Goal: Task Accomplishment & Management: Manage account settings

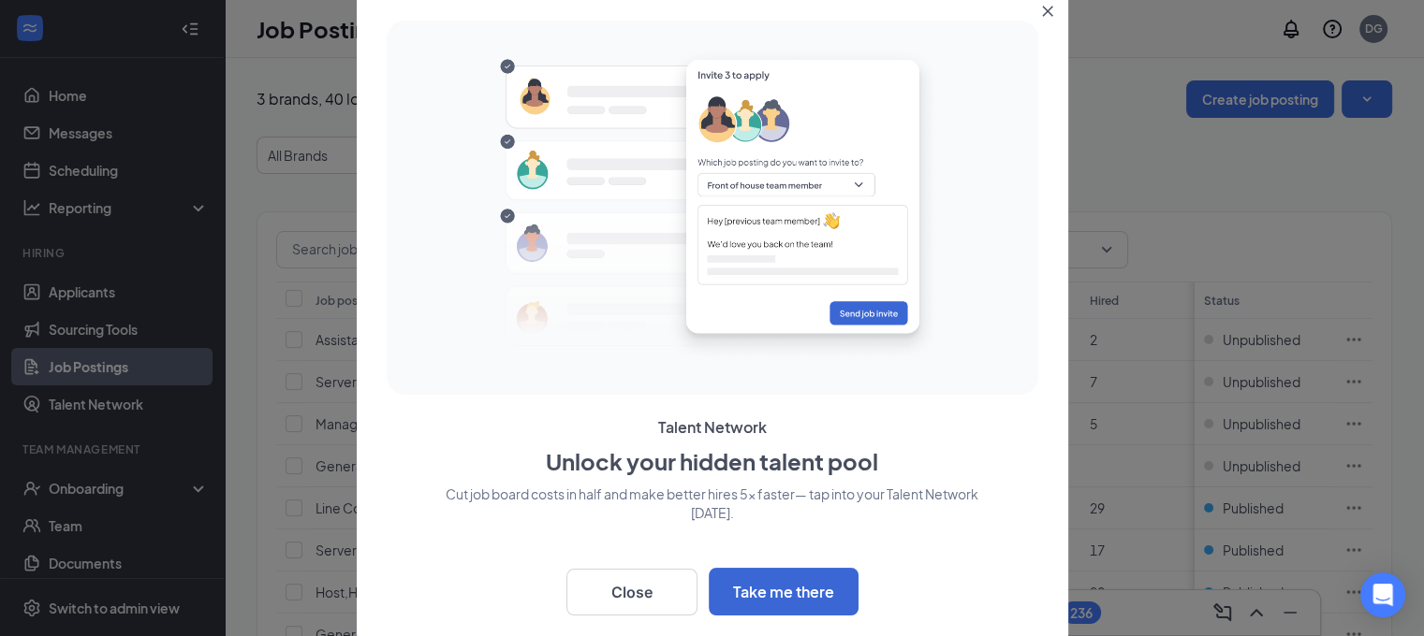
click at [1052, 10] on icon "Close" at bounding box center [1047, 11] width 11 height 11
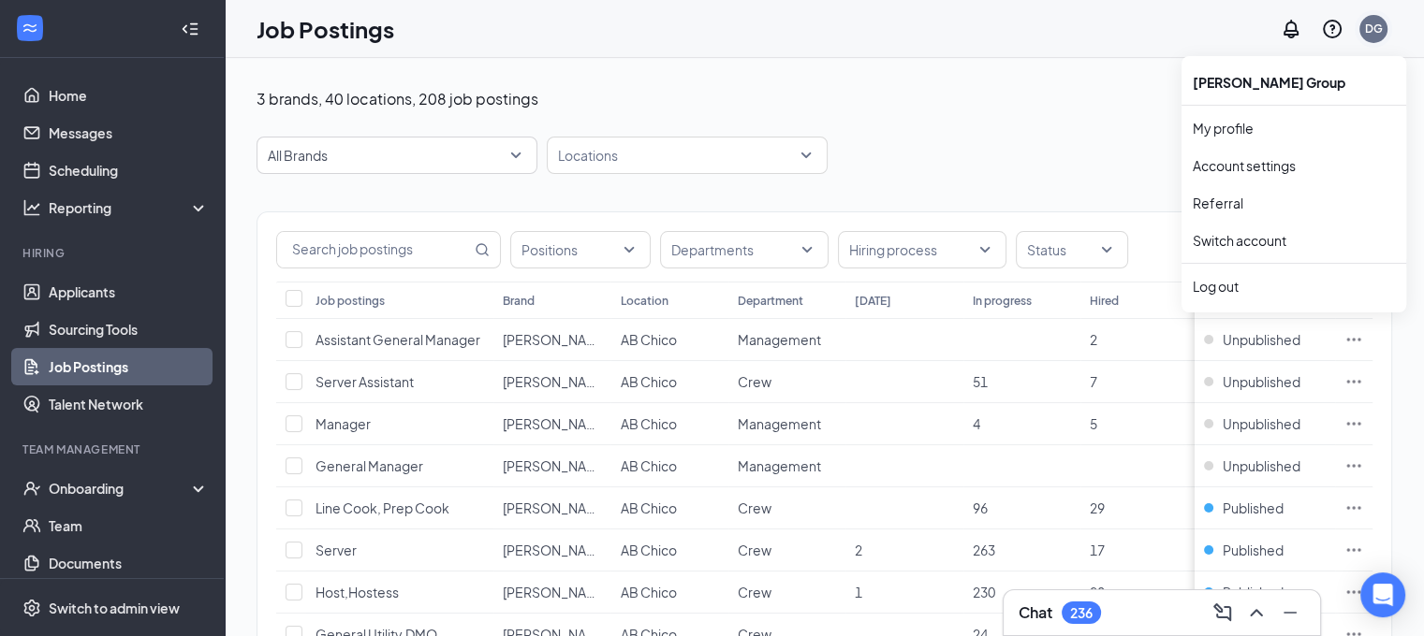
click at [1382, 33] on div "DG" at bounding box center [1374, 29] width 18 height 16
click at [1221, 167] on link "Account settings" at bounding box center [1293, 165] width 202 height 19
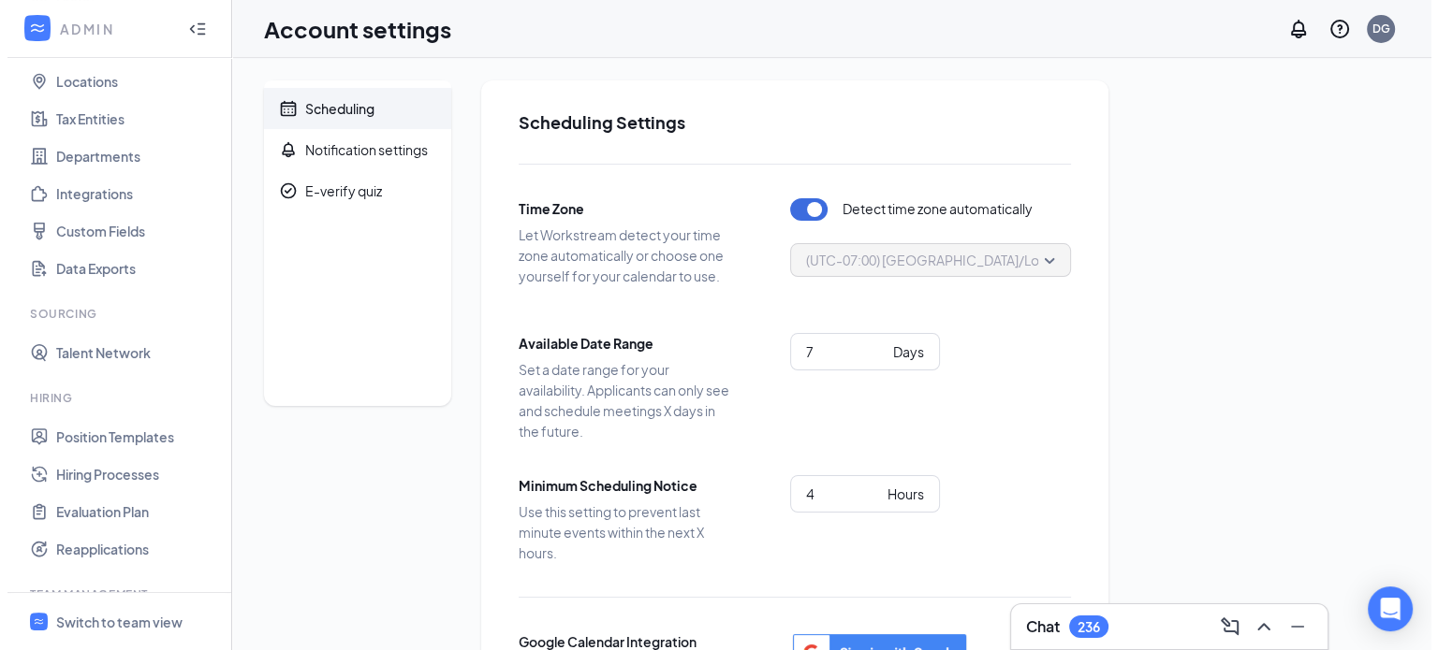
scroll to position [7, 0]
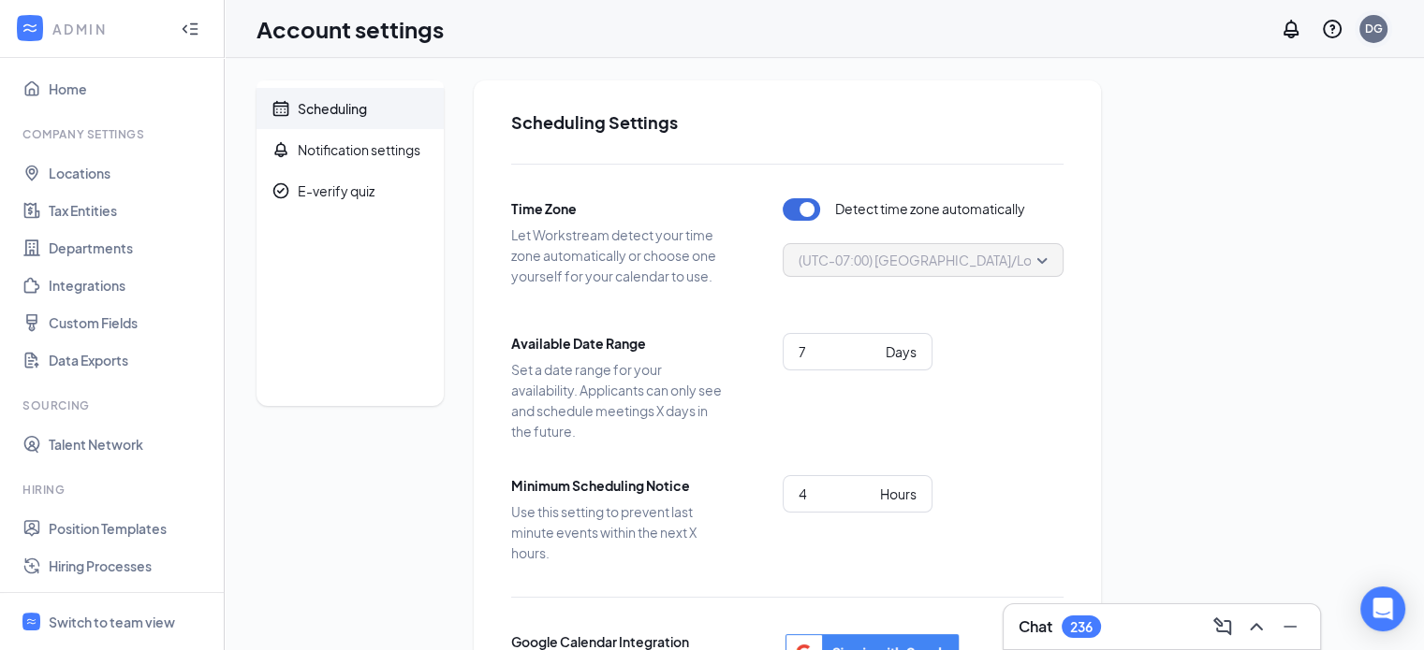
click at [1371, 36] on div "DG" at bounding box center [1374, 29] width 18 height 16
click at [1208, 129] on link "My profile" at bounding box center [1278, 128] width 202 height 19
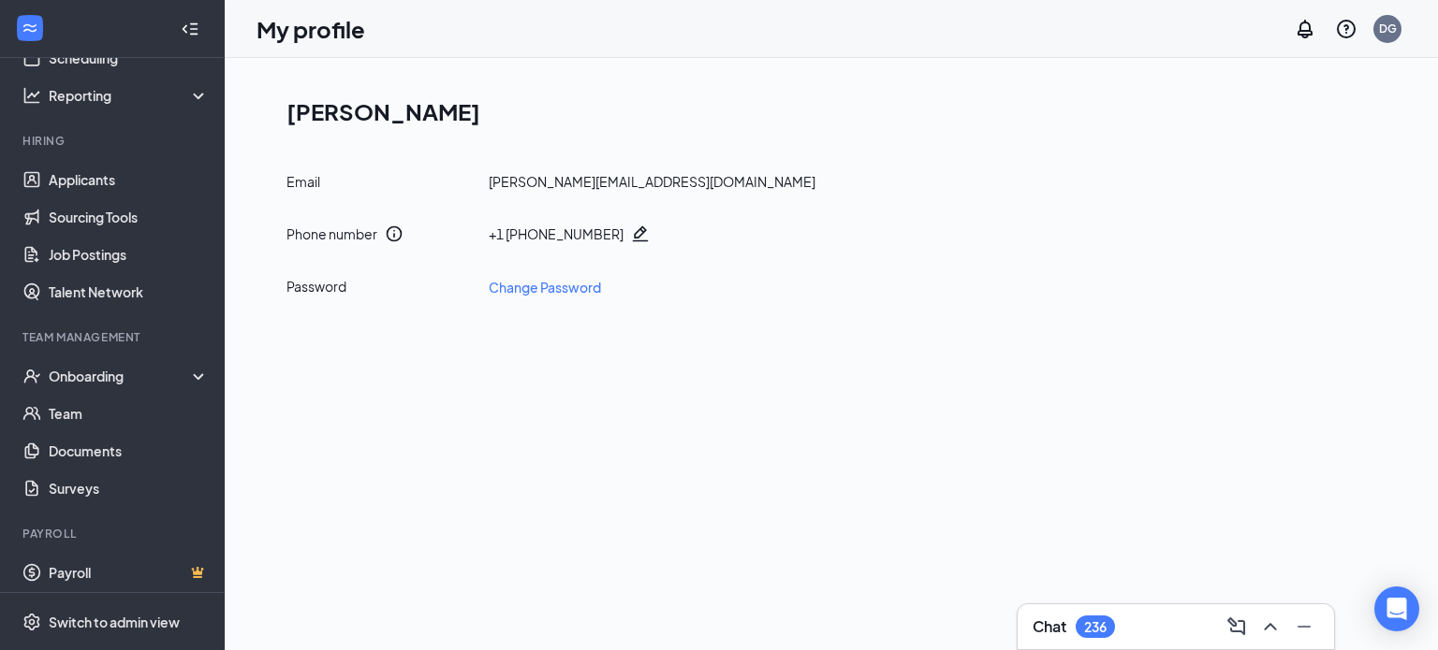
scroll to position [119, 0]
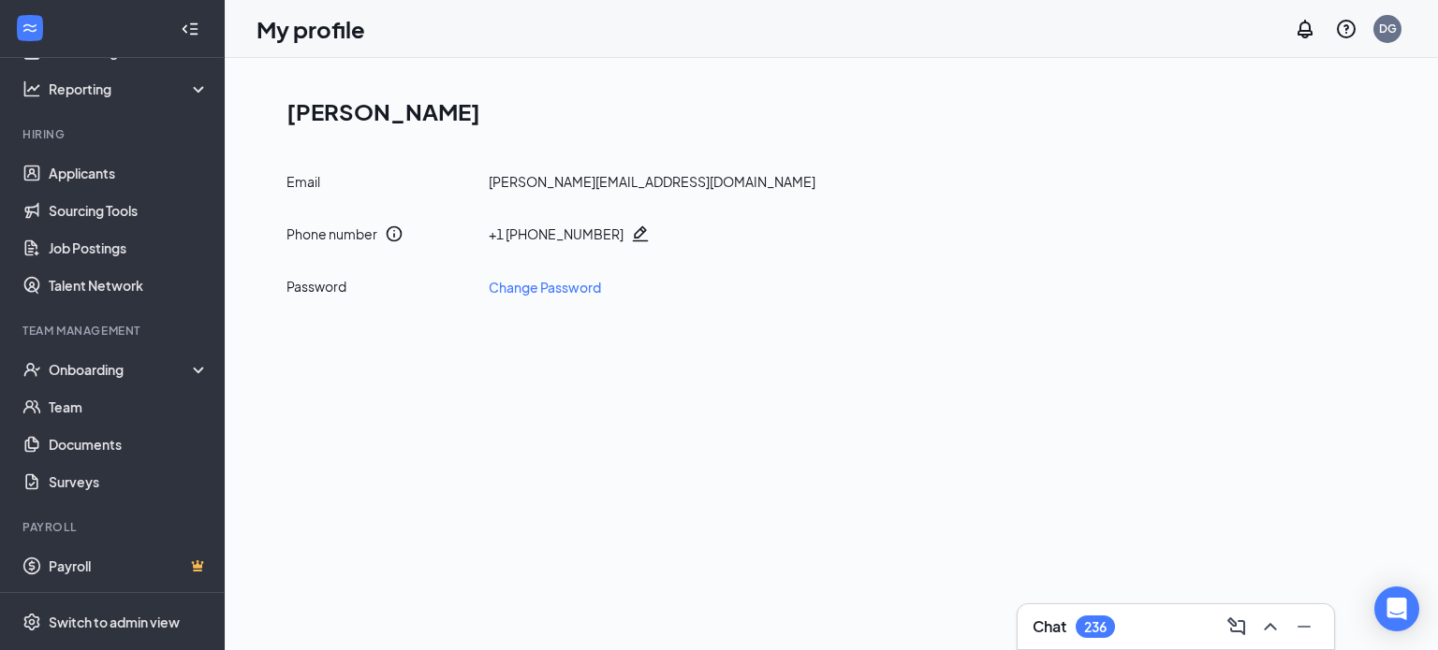
click at [181, 33] on icon "Collapse" at bounding box center [190, 29] width 19 height 19
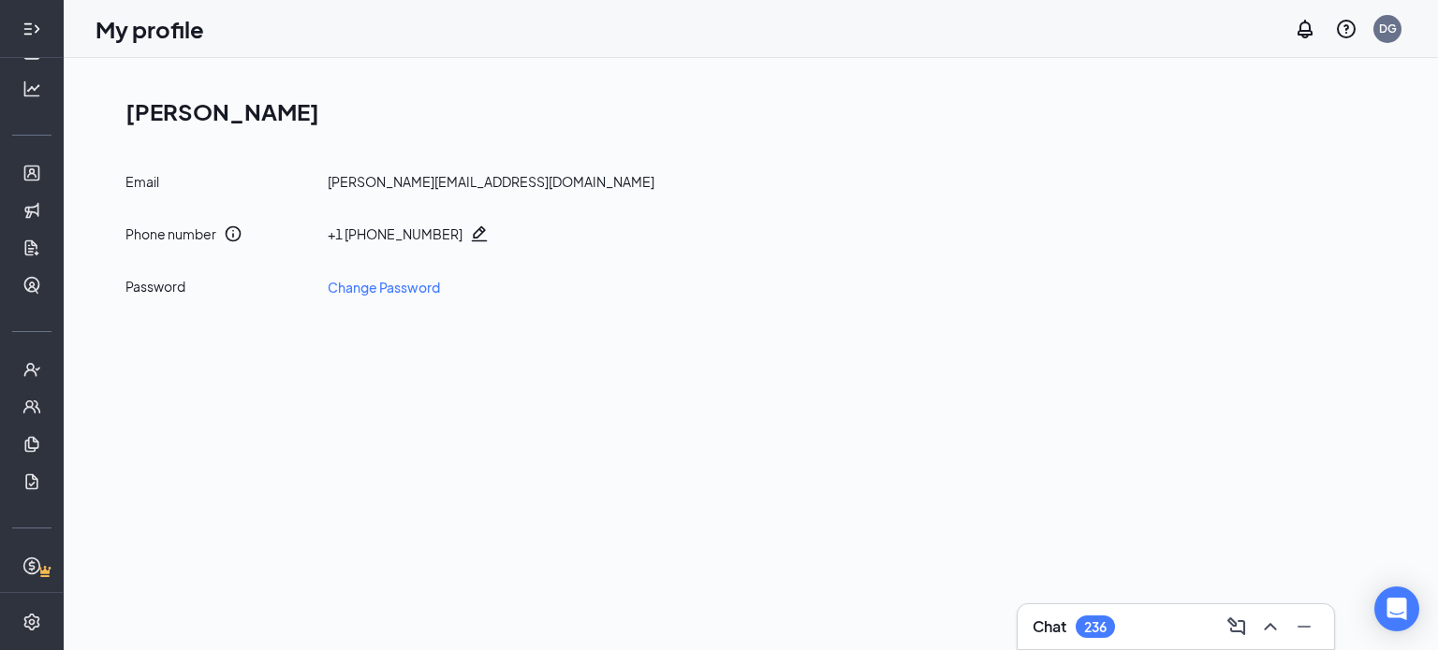
click at [24, 32] on icon "Expand" at bounding box center [31, 29] width 19 height 19
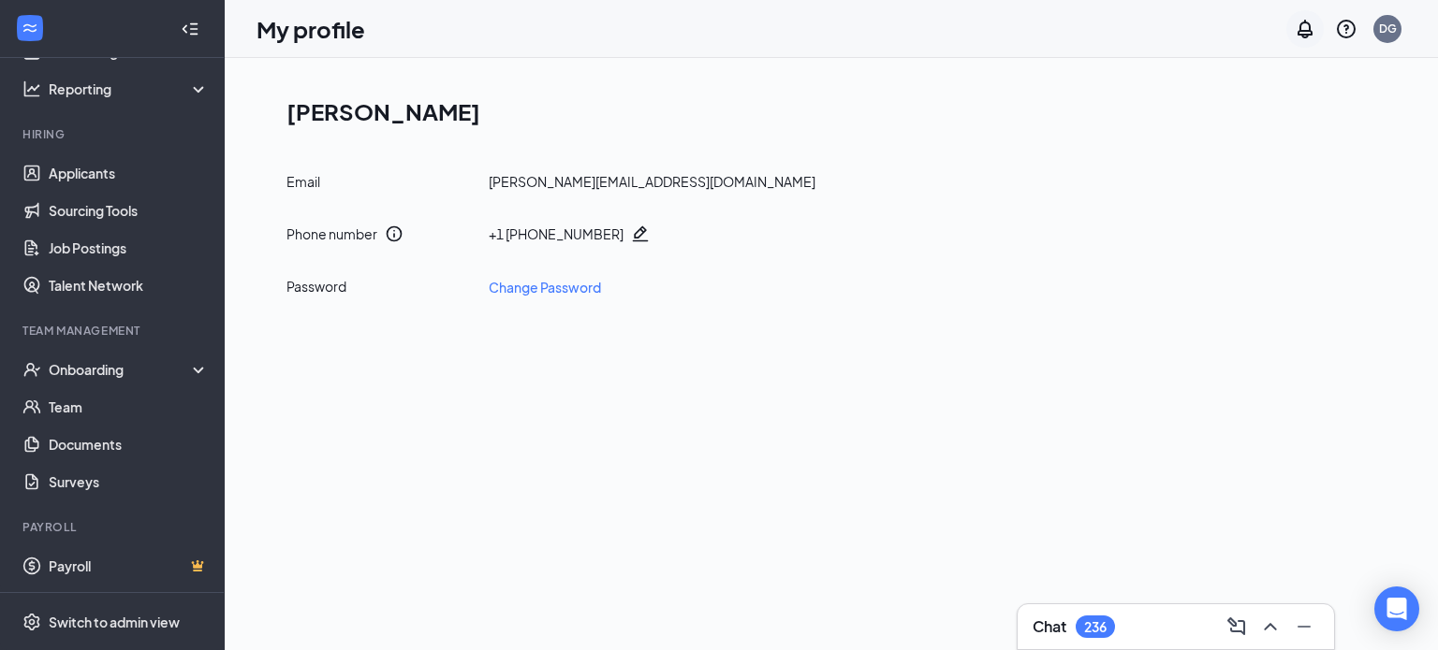
click at [1303, 33] on icon "Notifications" at bounding box center [1304, 29] width 15 height 19
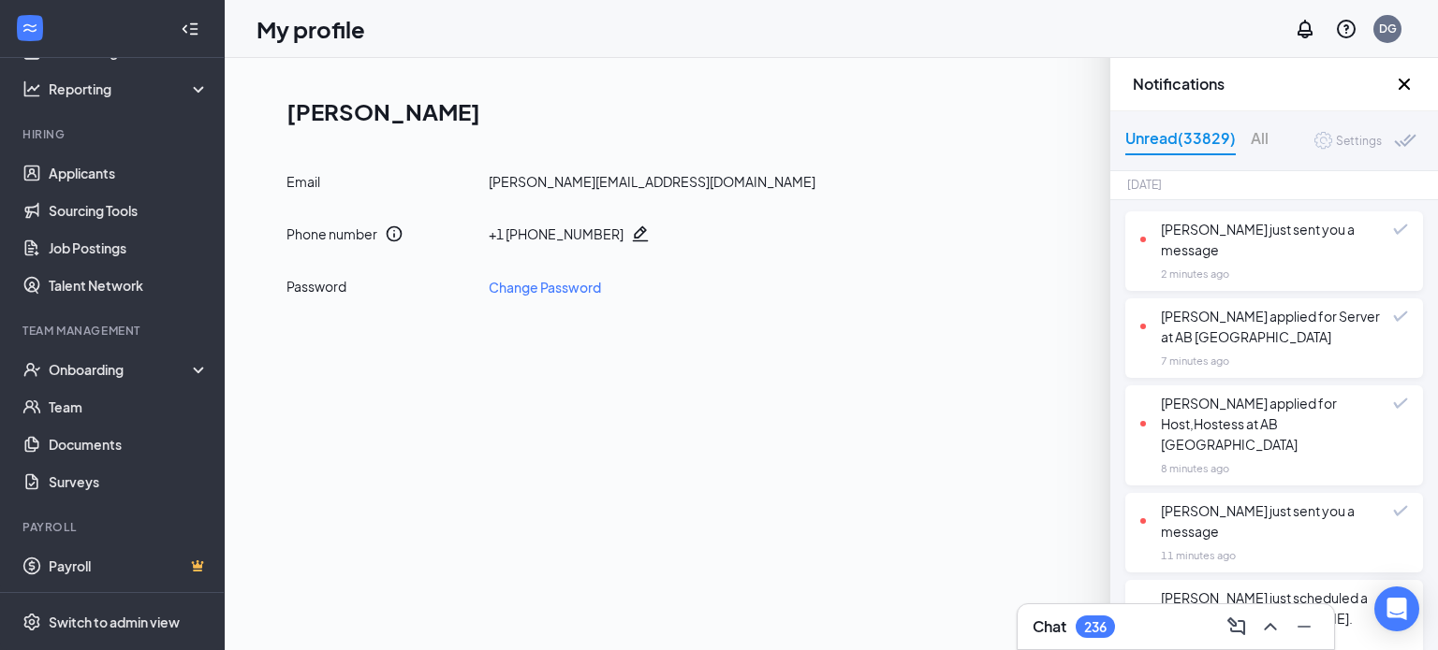
click at [1341, 139] on div "Settings" at bounding box center [1359, 141] width 46 height 19
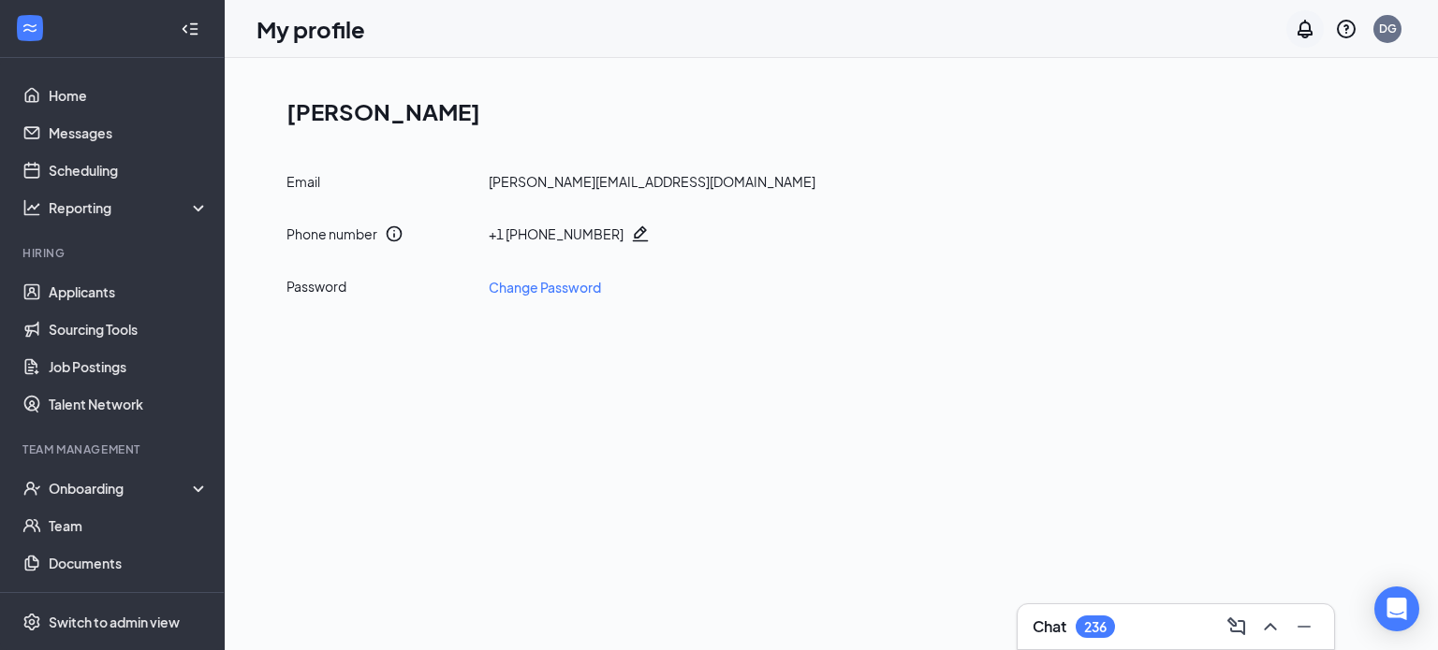
click at [1306, 30] on icon "Notifications" at bounding box center [1304, 29] width 15 height 19
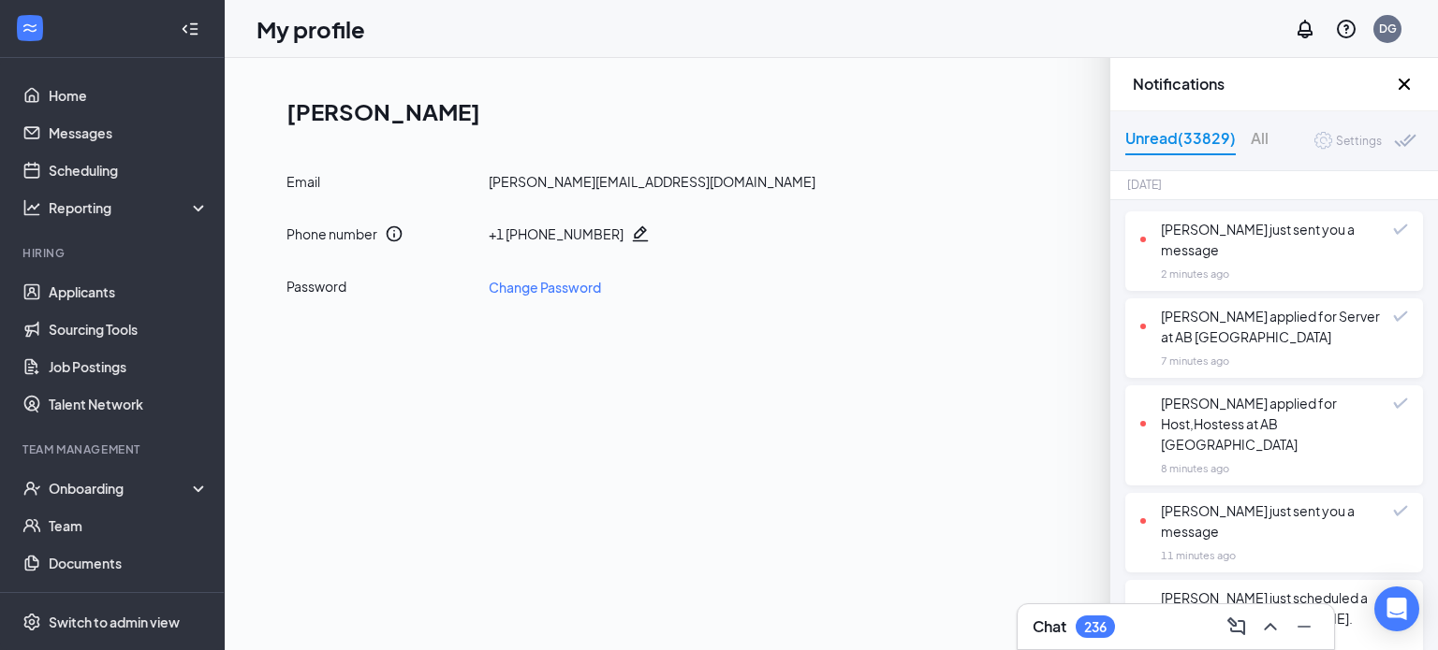
click at [1336, 140] on div "Settings" at bounding box center [1359, 141] width 46 height 19
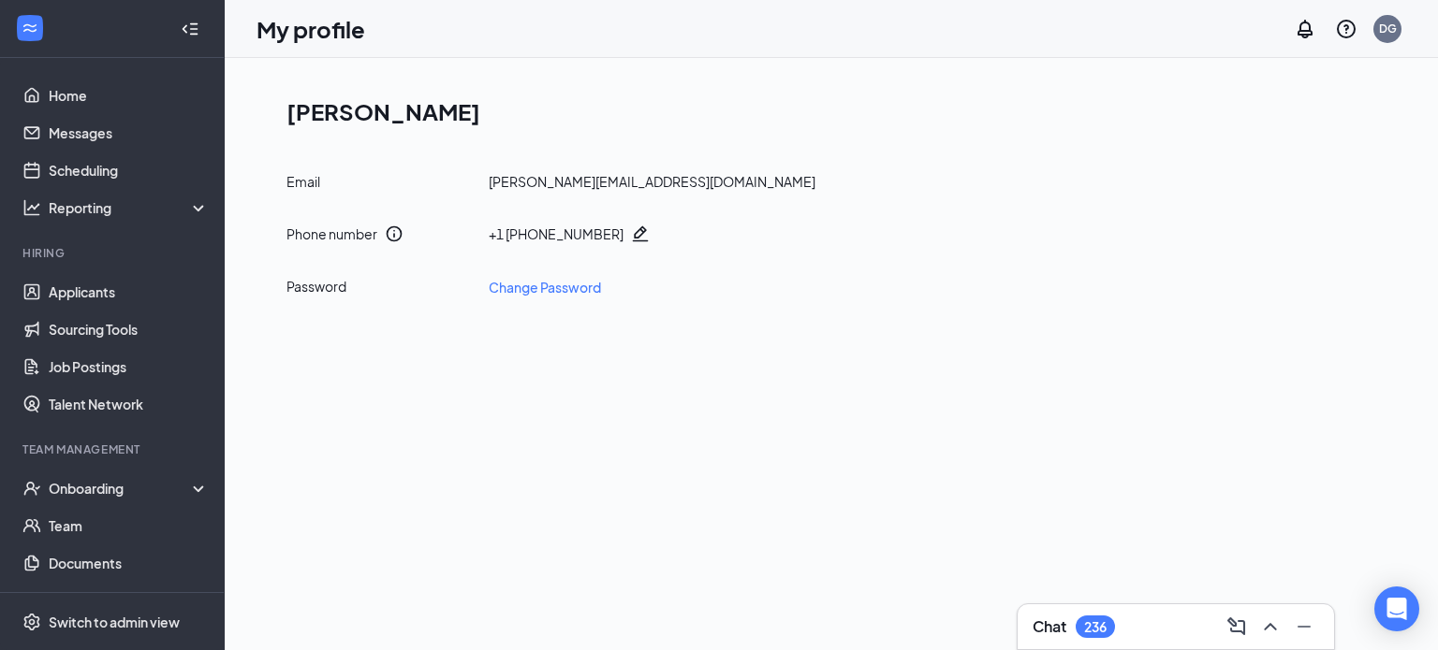
click at [32, 31] on icon "WorkstreamLogo" at bounding box center [29, 28] width 13 height 8
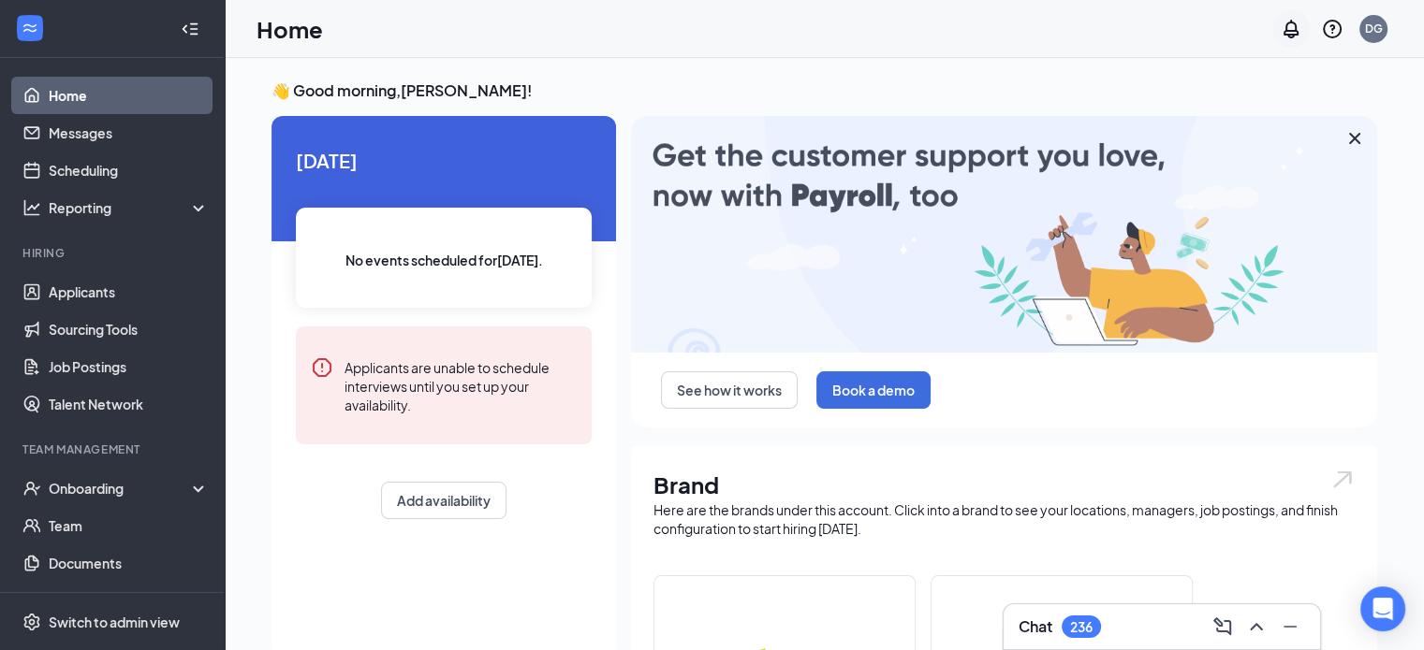
click at [1292, 33] on icon "Notifications" at bounding box center [1290, 29] width 15 height 19
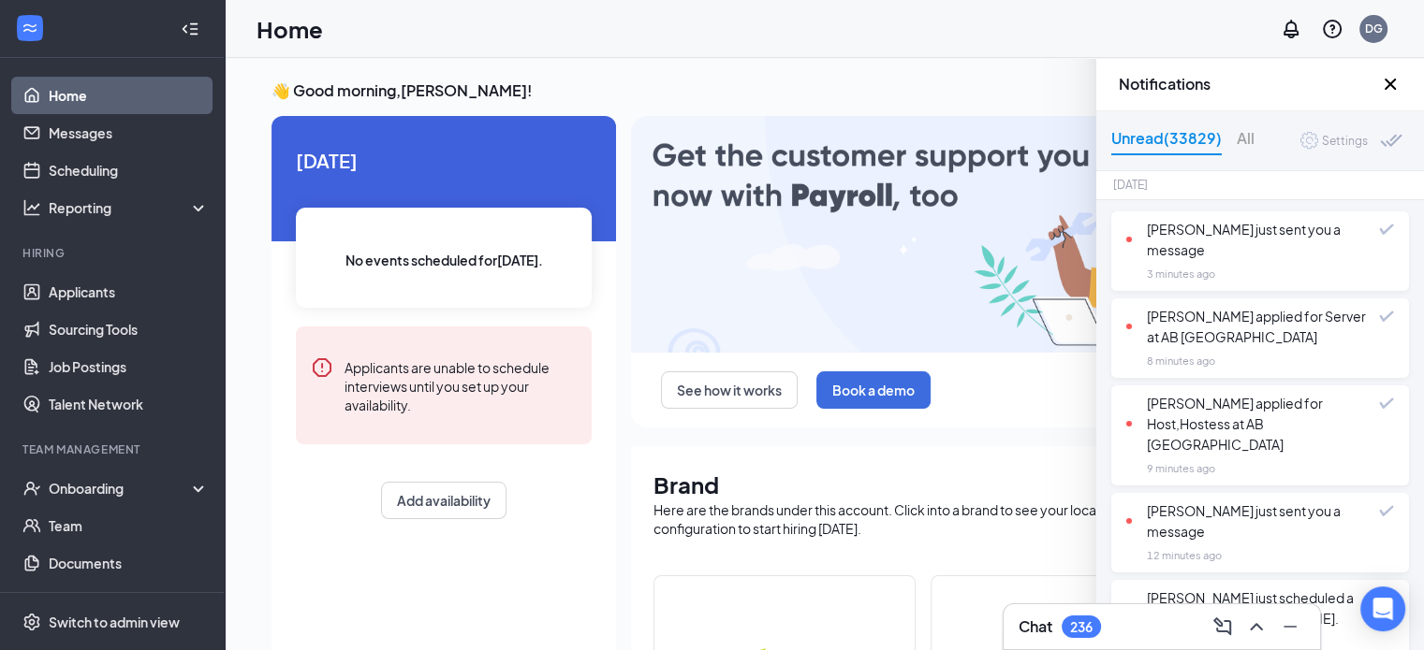
click at [1303, 141] on span "Settings" at bounding box center [1333, 141] width 67 height 18
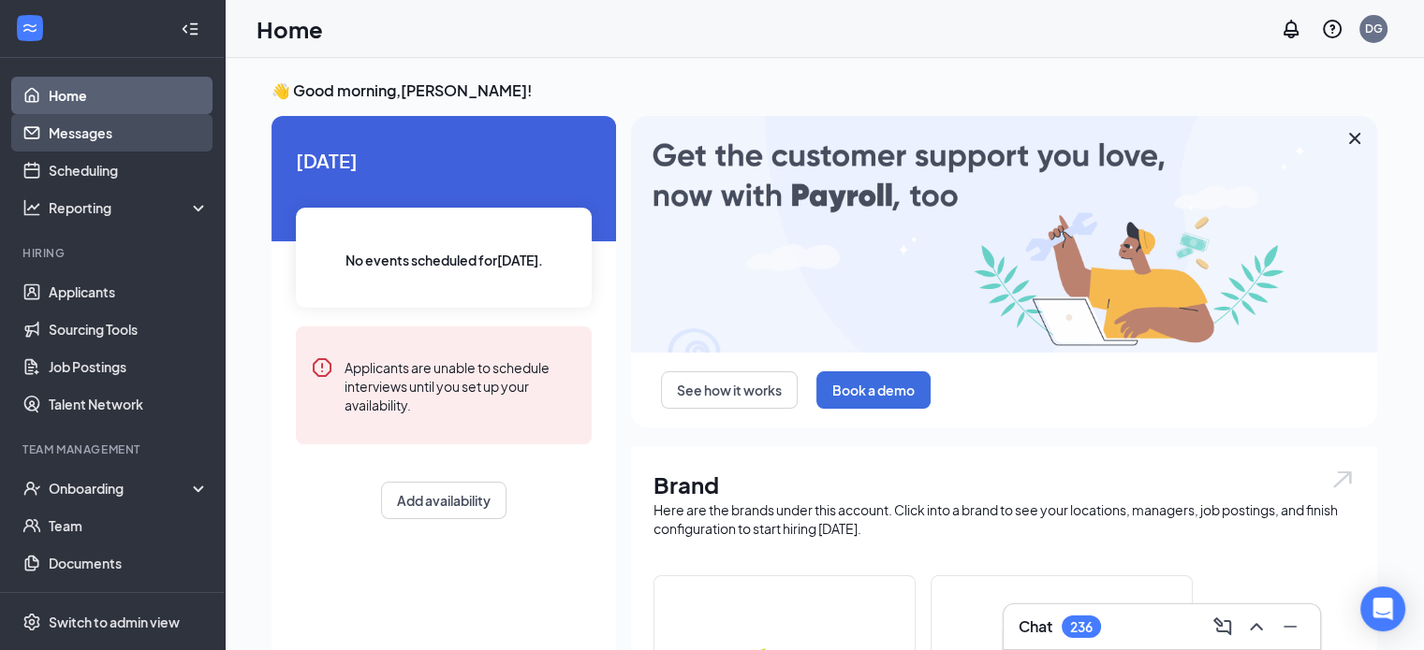
click at [60, 135] on link "Messages" at bounding box center [129, 132] width 160 height 37
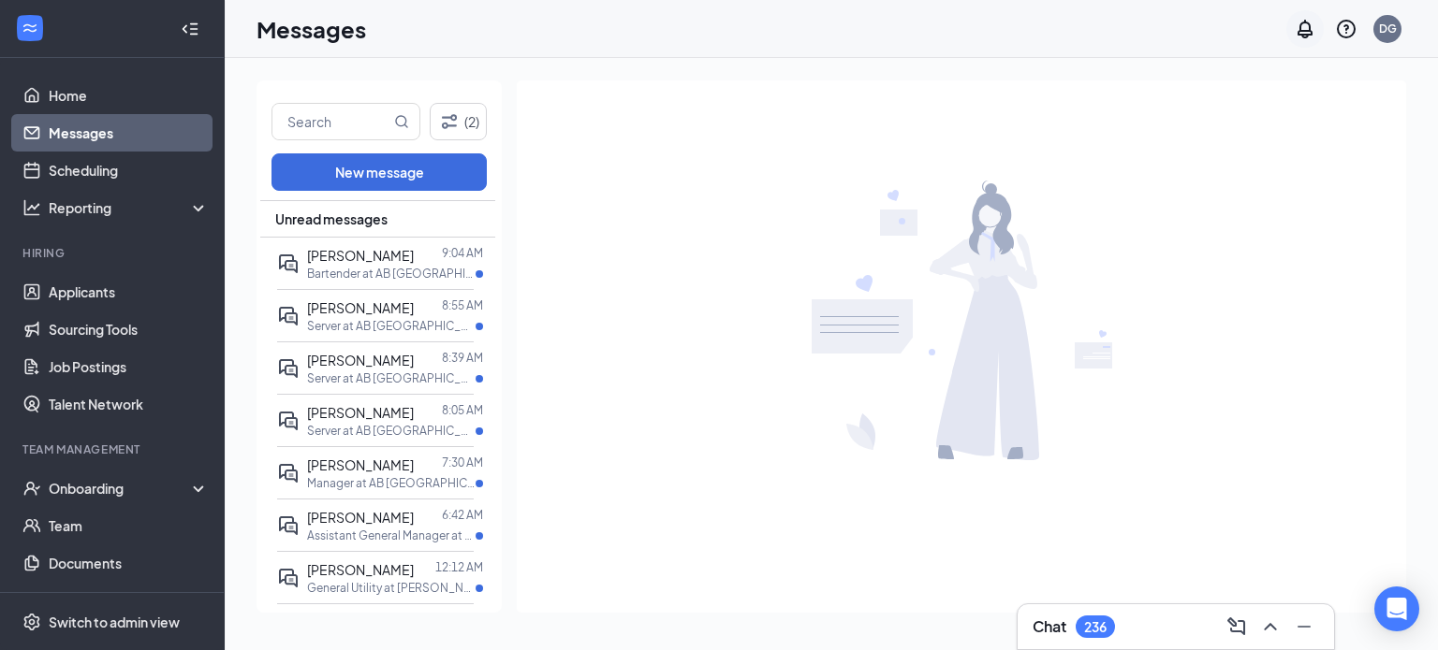
click at [1308, 37] on icon "Notifications" at bounding box center [1304, 29] width 22 height 22
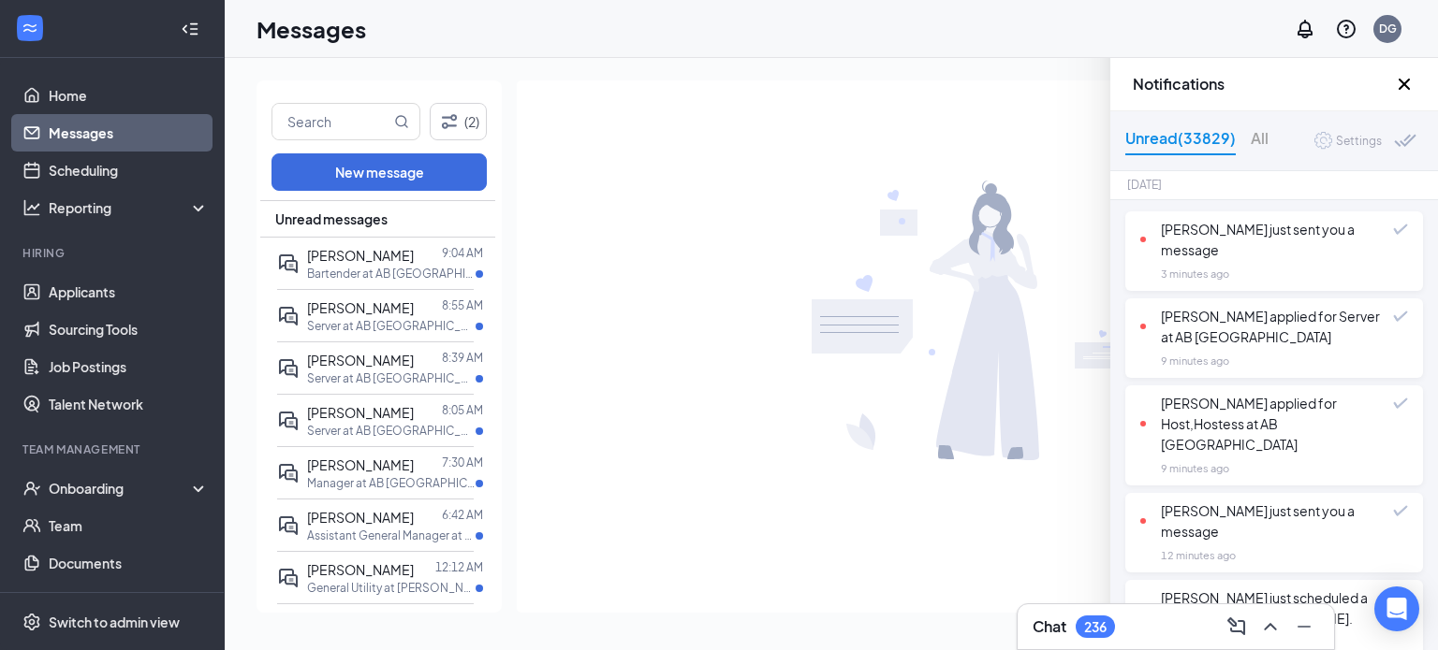
click at [1404, 85] on icon "Cross" at bounding box center [1403, 84] width 11 height 11
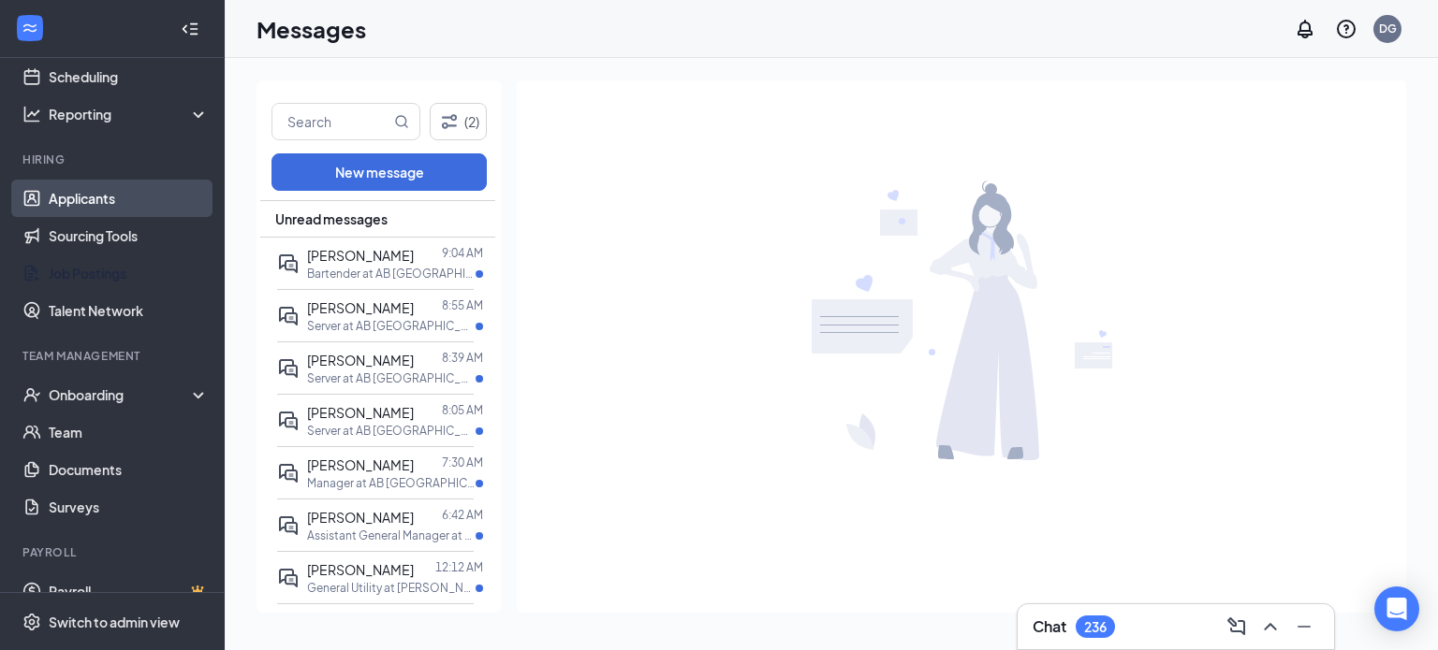
scroll to position [119, 0]
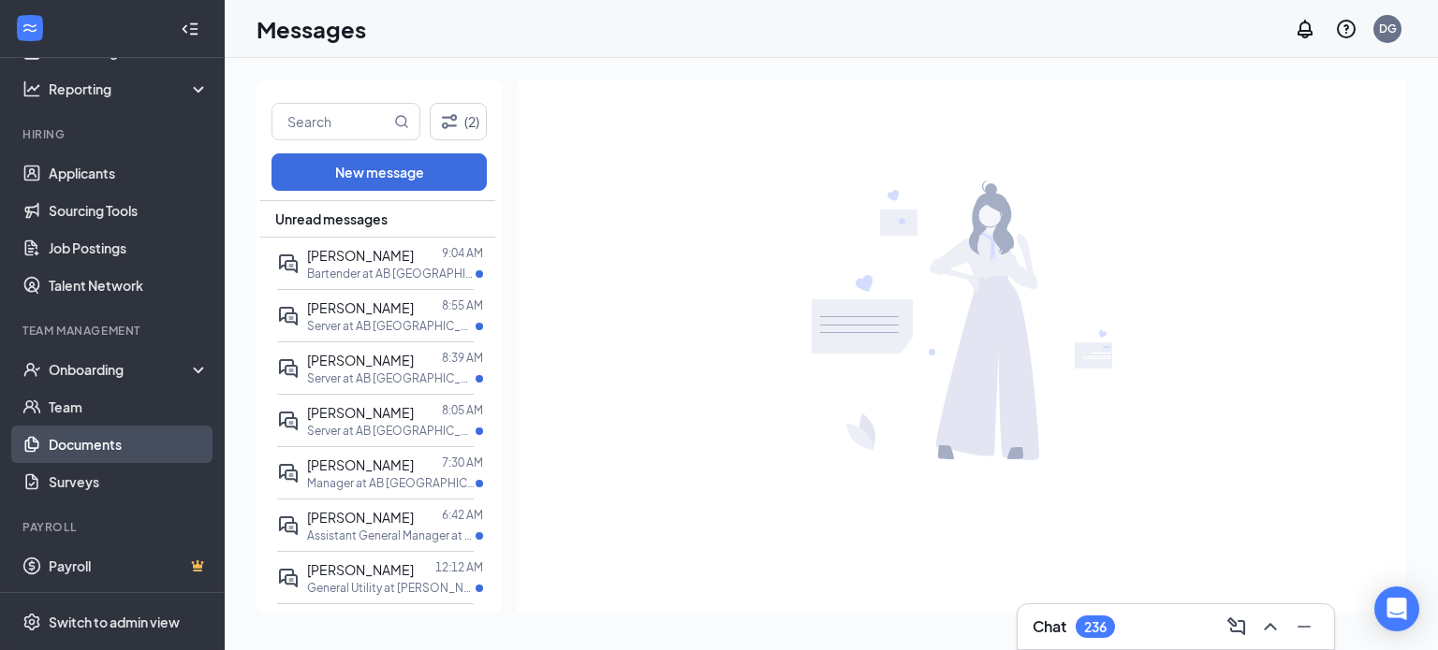
click at [91, 447] on link "Documents" at bounding box center [129, 444] width 160 height 37
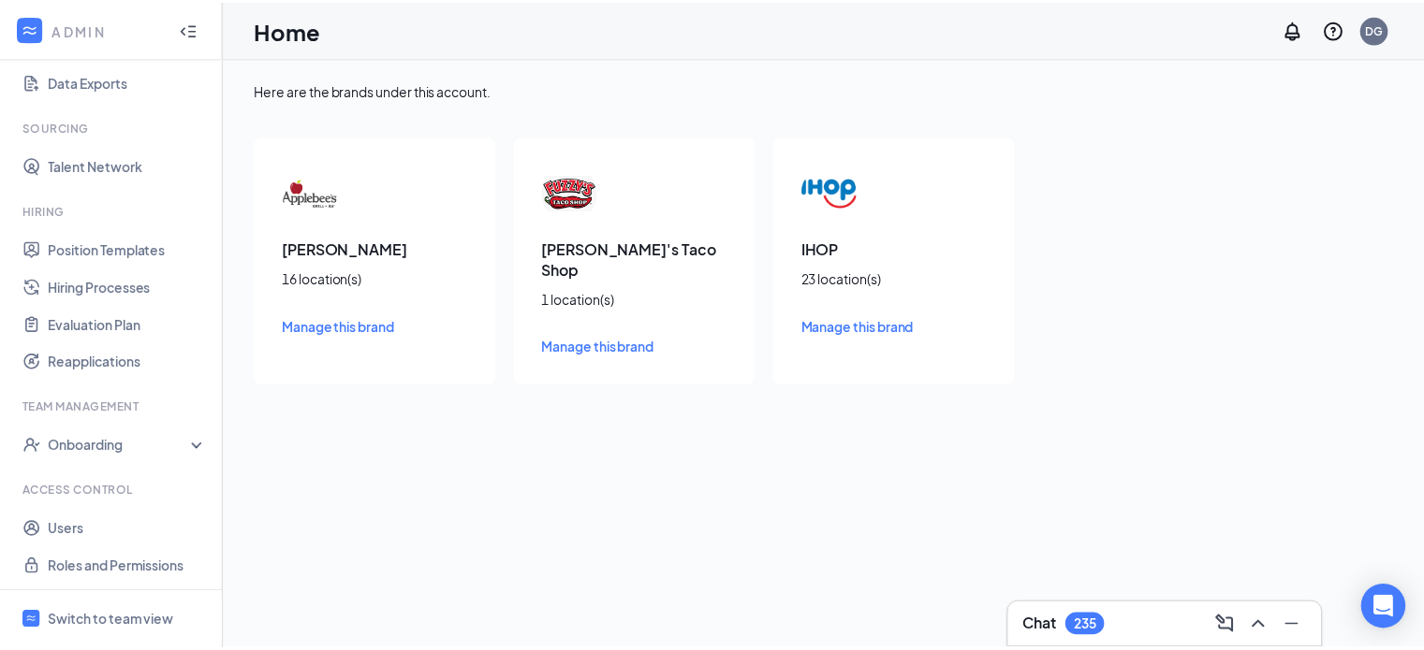
scroll to position [287, 0]
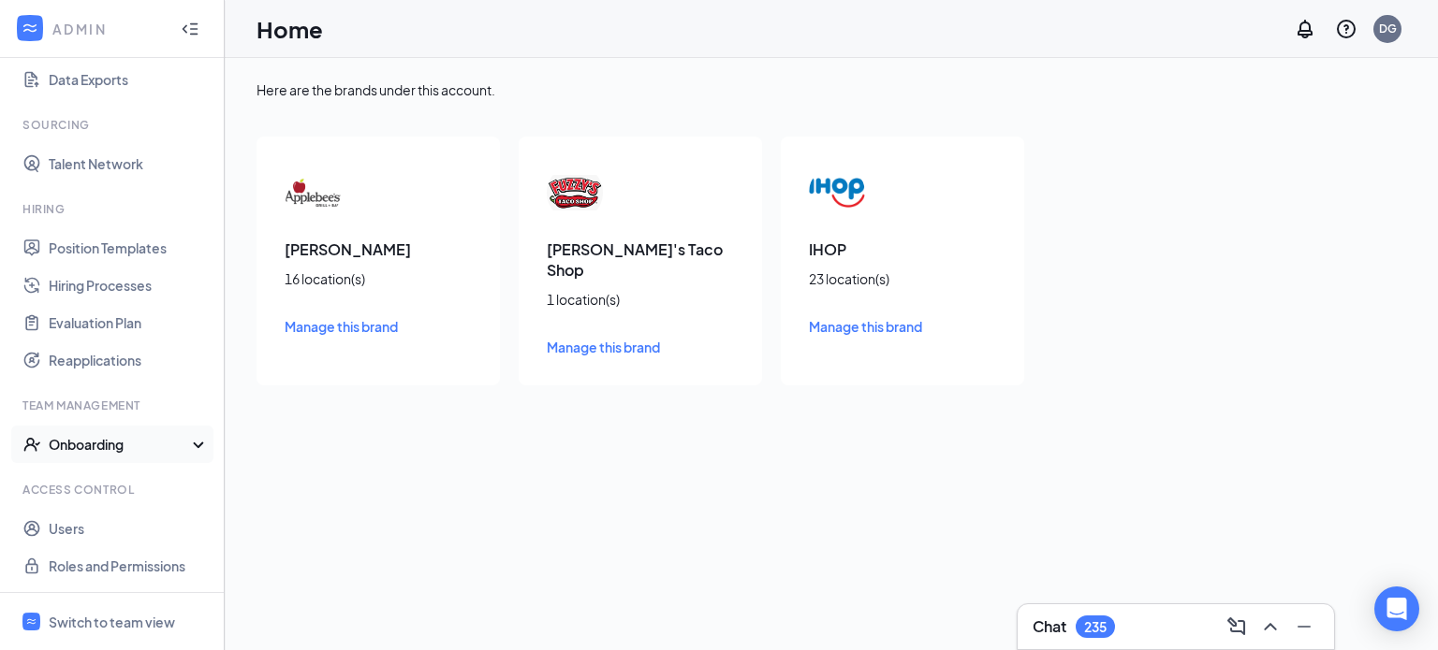
click at [195, 446] on icon at bounding box center [202, 446] width 15 height 0
click at [195, 443] on icon at bounding box center [202, 443] width 15 height 0
click at [53, 523] on link "Users" at bounding box center [129, 528] width 160 height 37
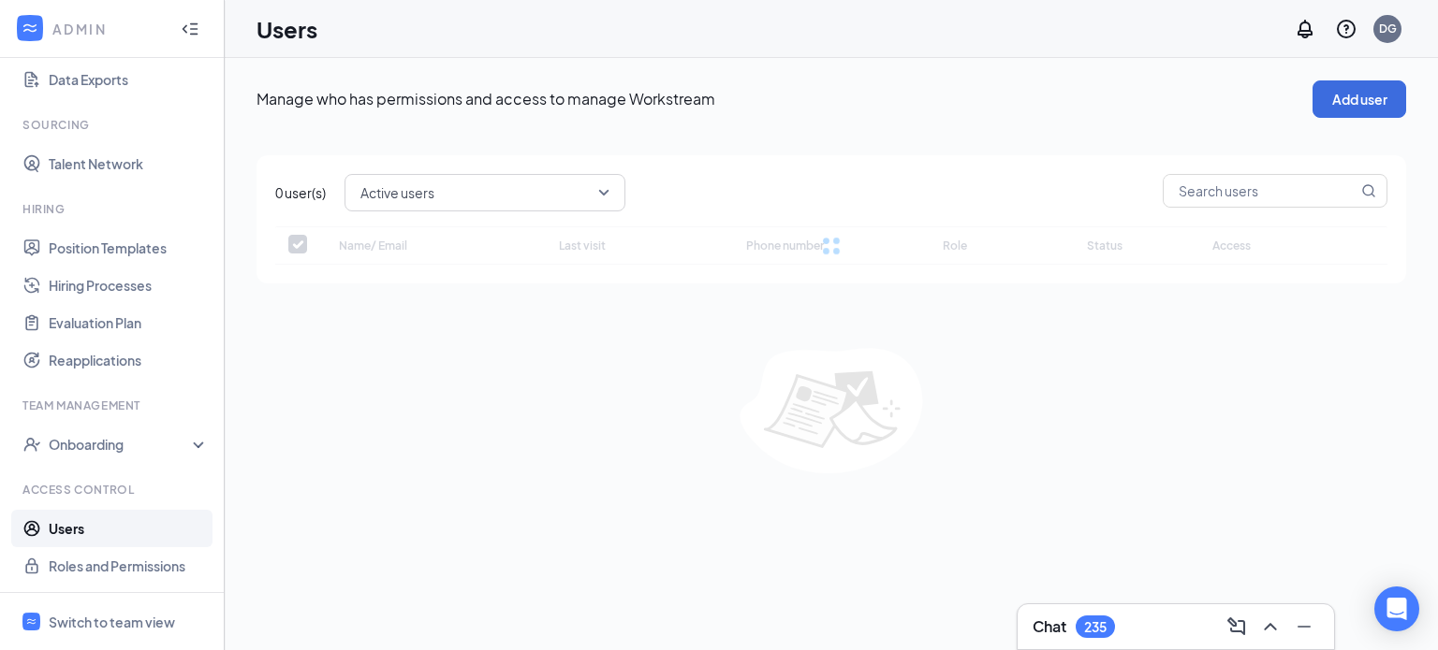
checkbox input "false"
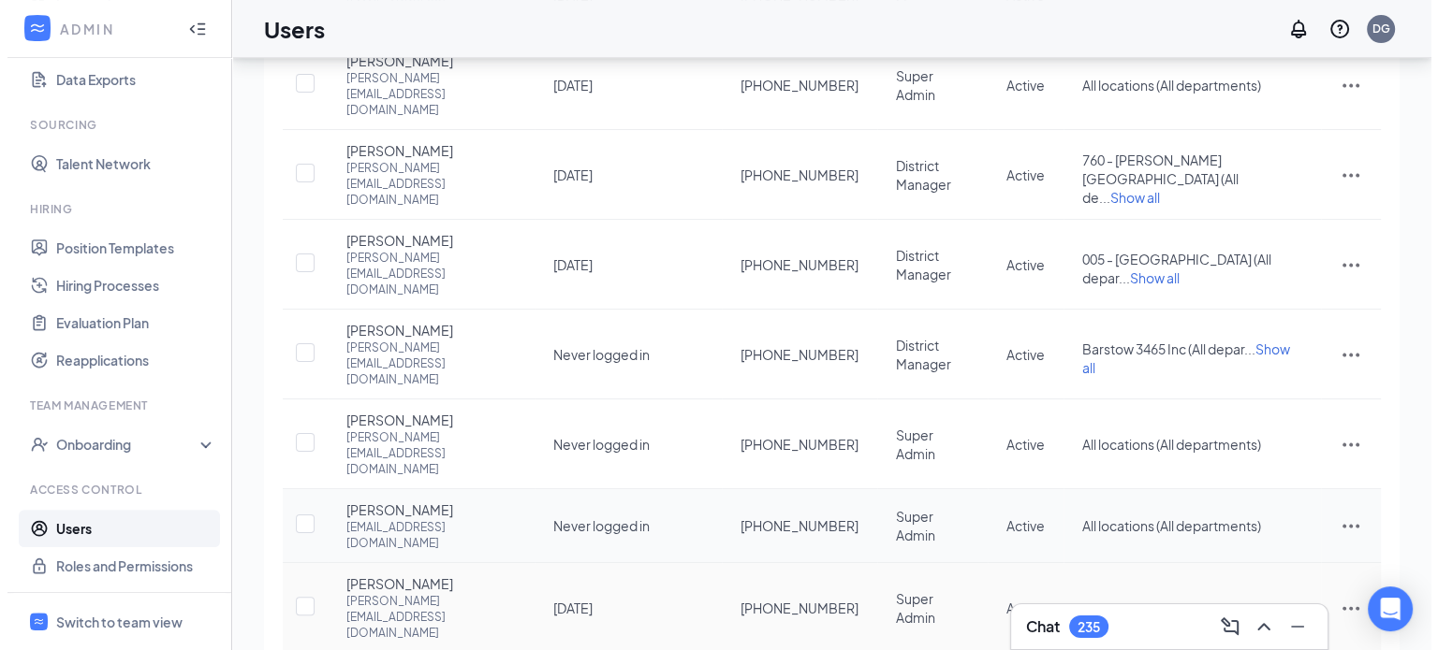
scroll to position [311, 0]
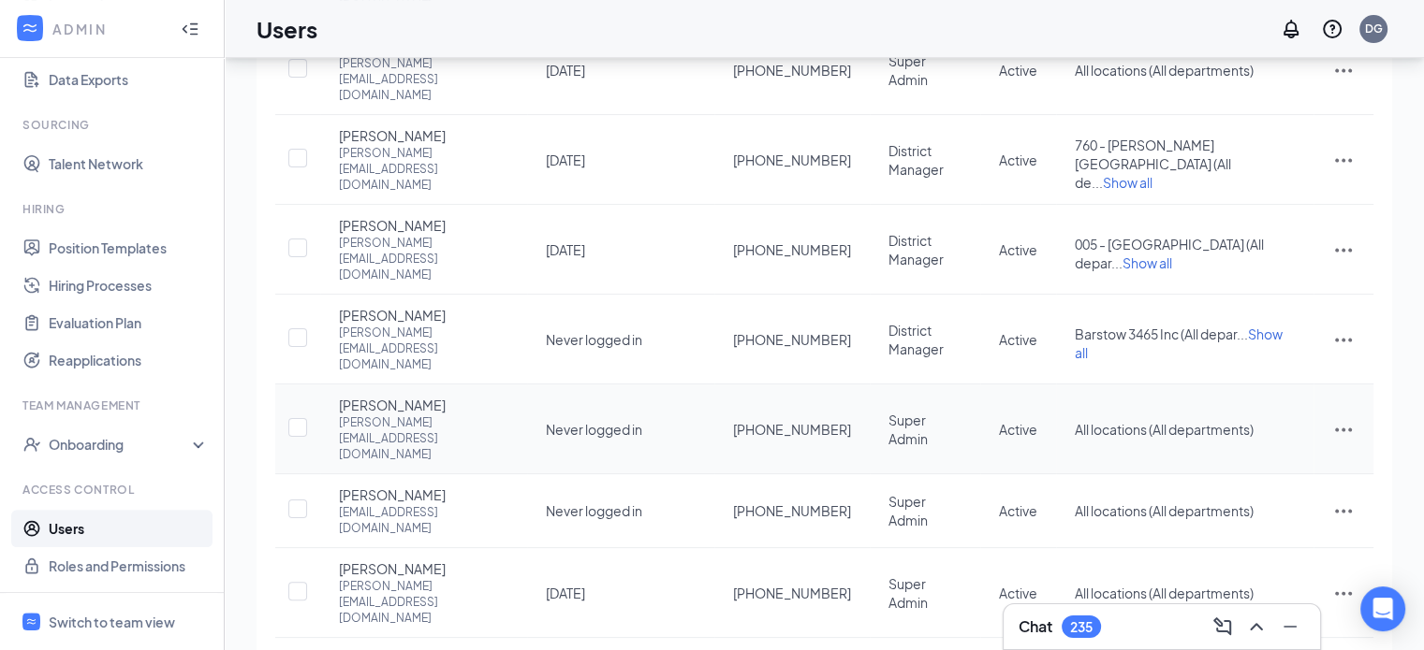
click at [1347, 418] on icon "ActionsIcon" at bounding box center [1343, 429] width 22 height 22
click at [1256, 310] on span "Edit user" at bounding box center [1248, 315] width 53 height 17
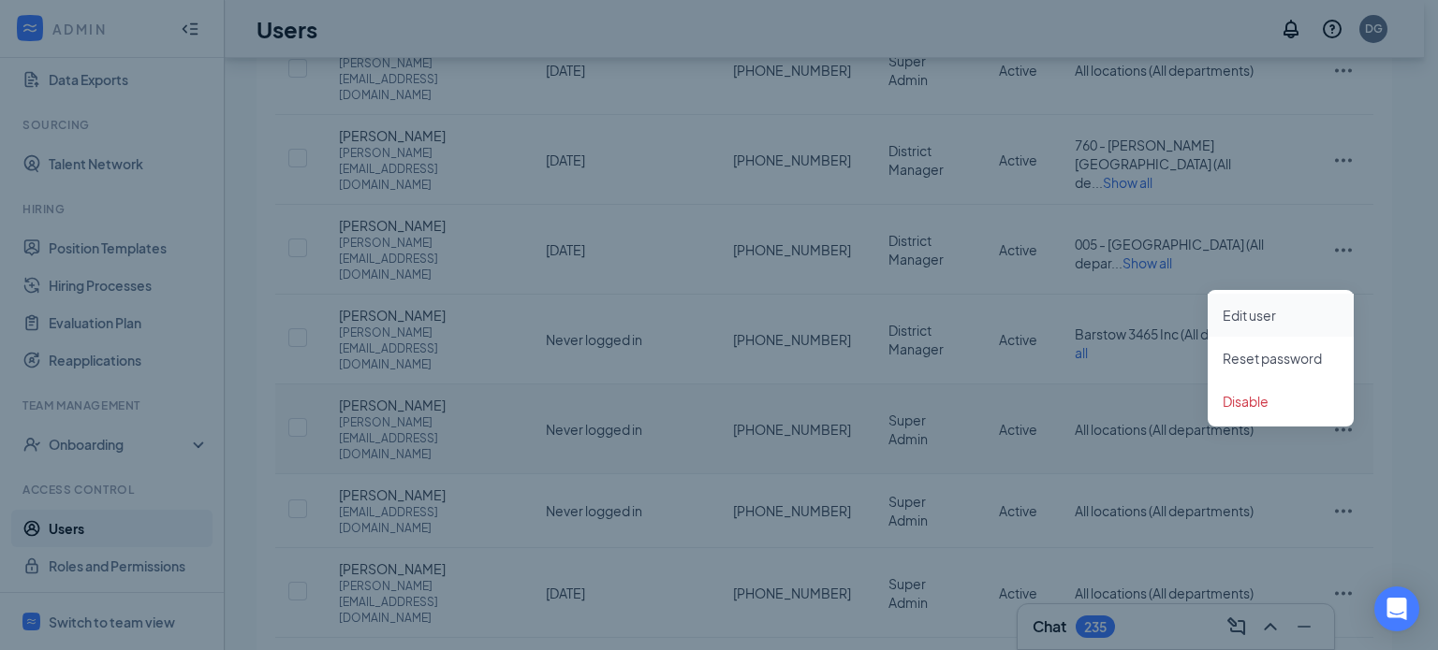
type input "[PHONE_NUMBER]"
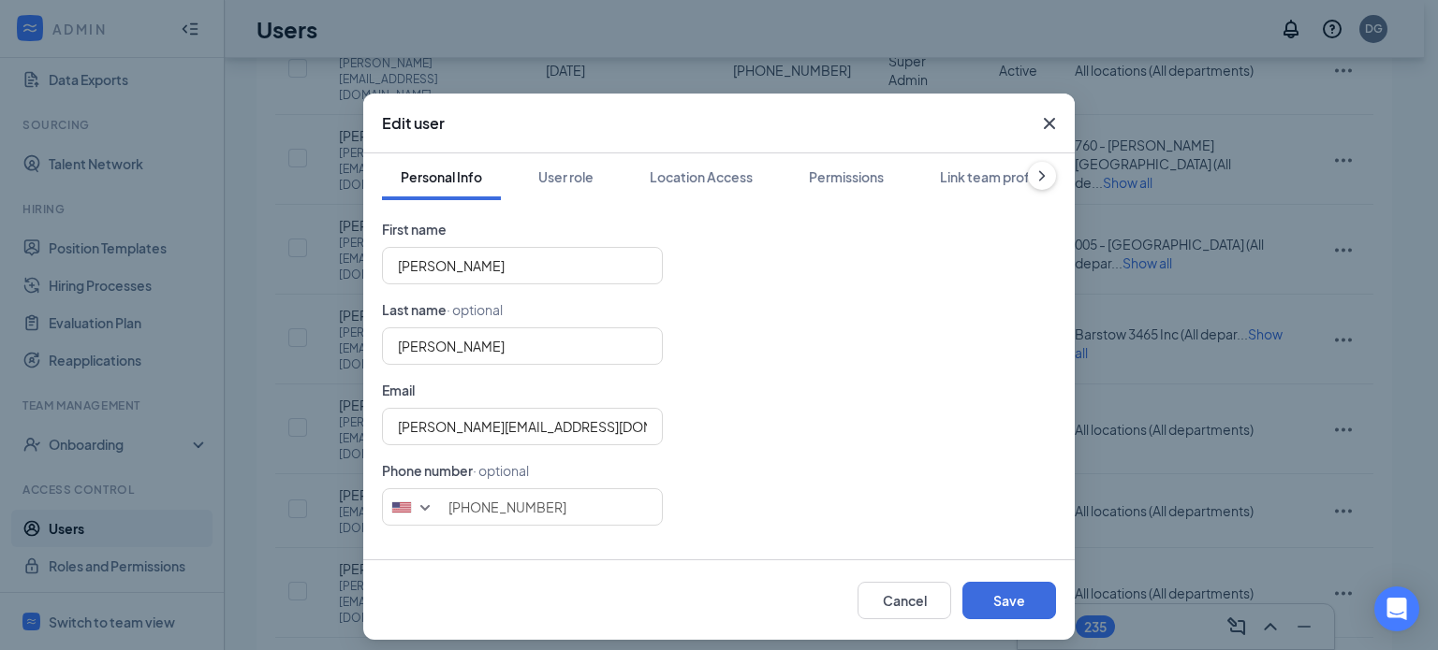
click at [1032, 175] on icon "ChevronRight" at bounding box center [1041, 176] width 19 height 19
click at [558, 175] on div "User role" at bounding box center [559, 177] width 55 height 19
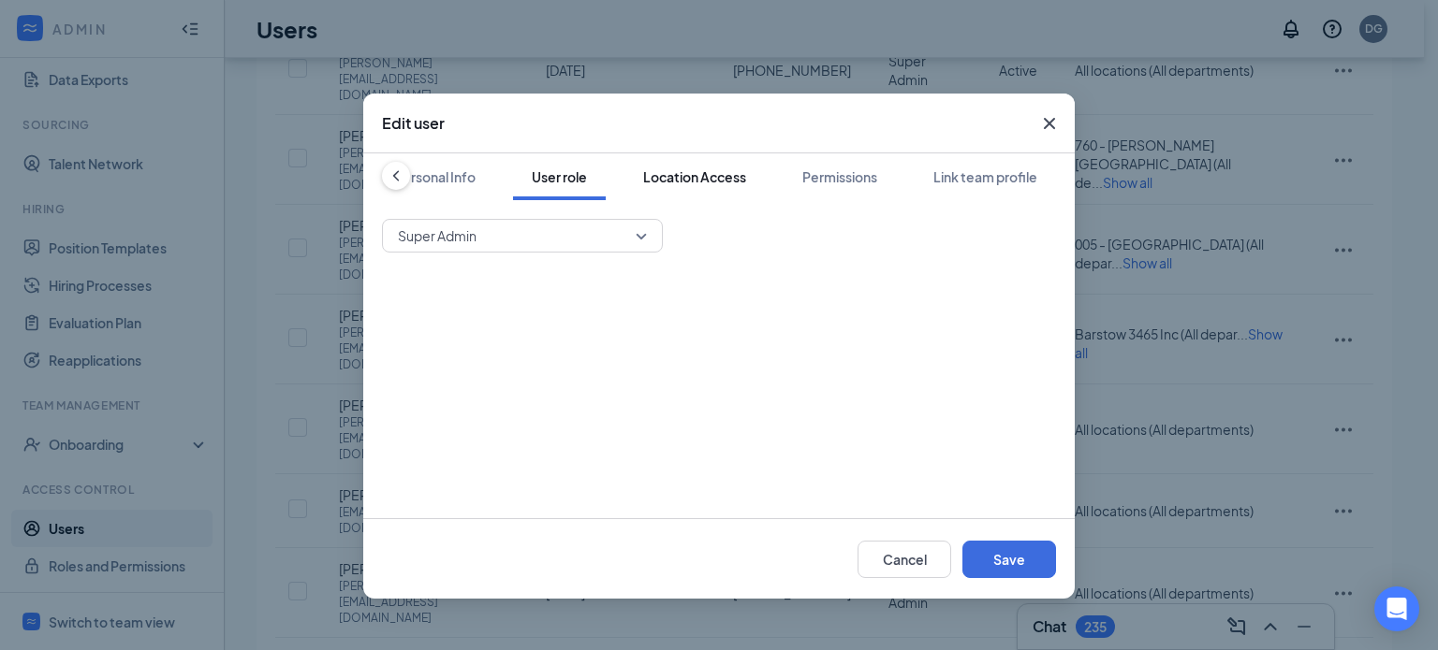
click at [685, 181] on div "Location Access" at bounding box center [694, 177] width 103 height 19
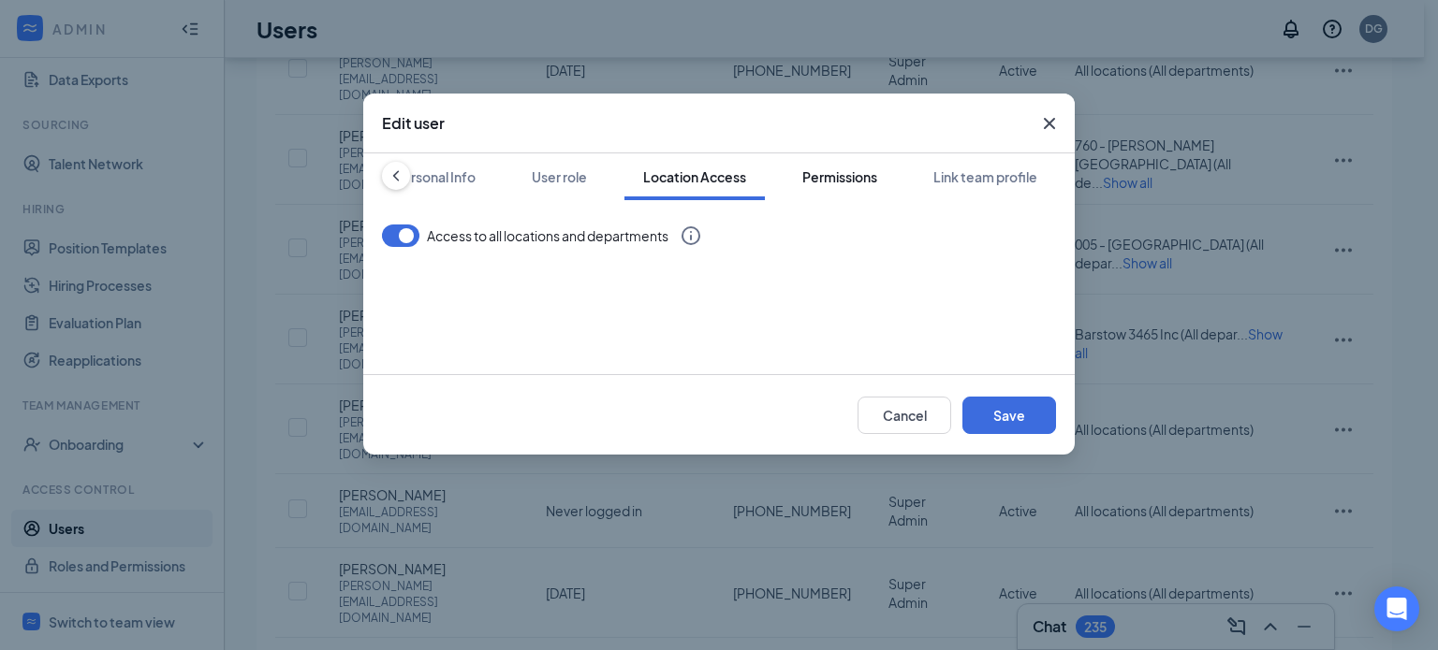
click at [817, 178] on div "Permissions" at bounding box center [839, 177] width 75 height 19
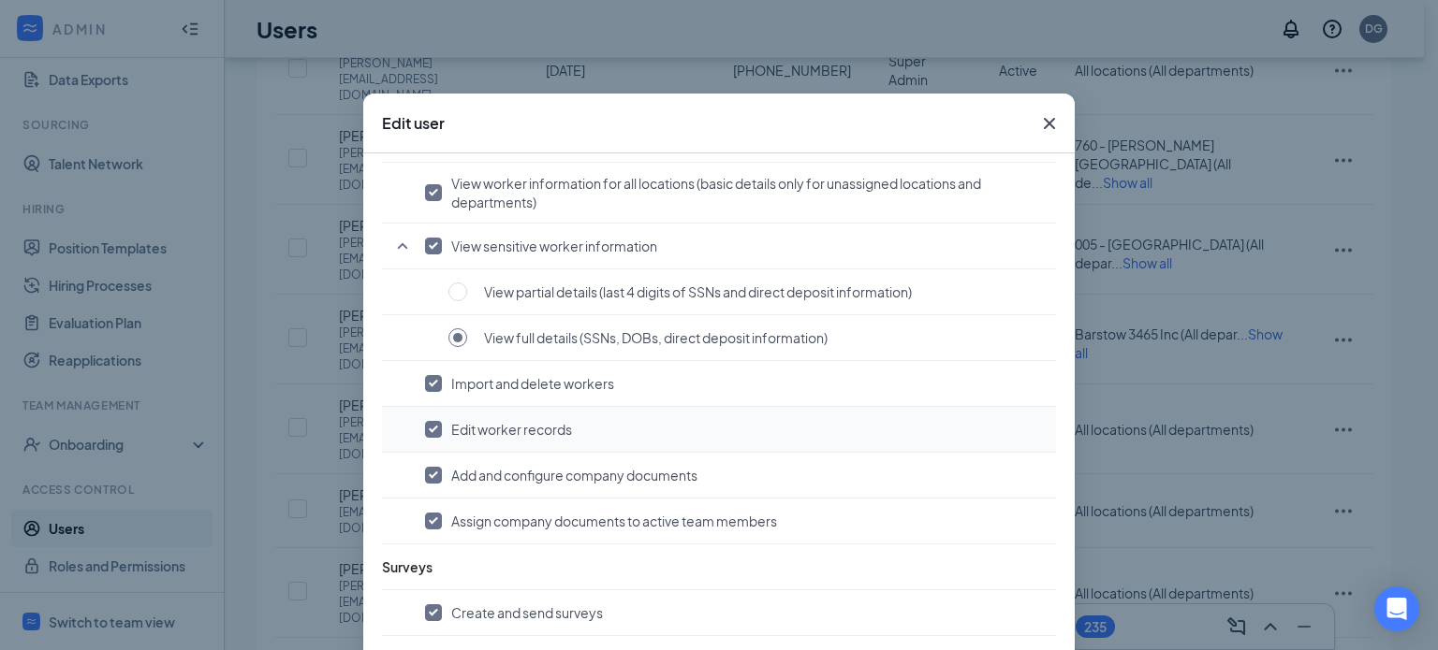
scroll to position [1680, 0]
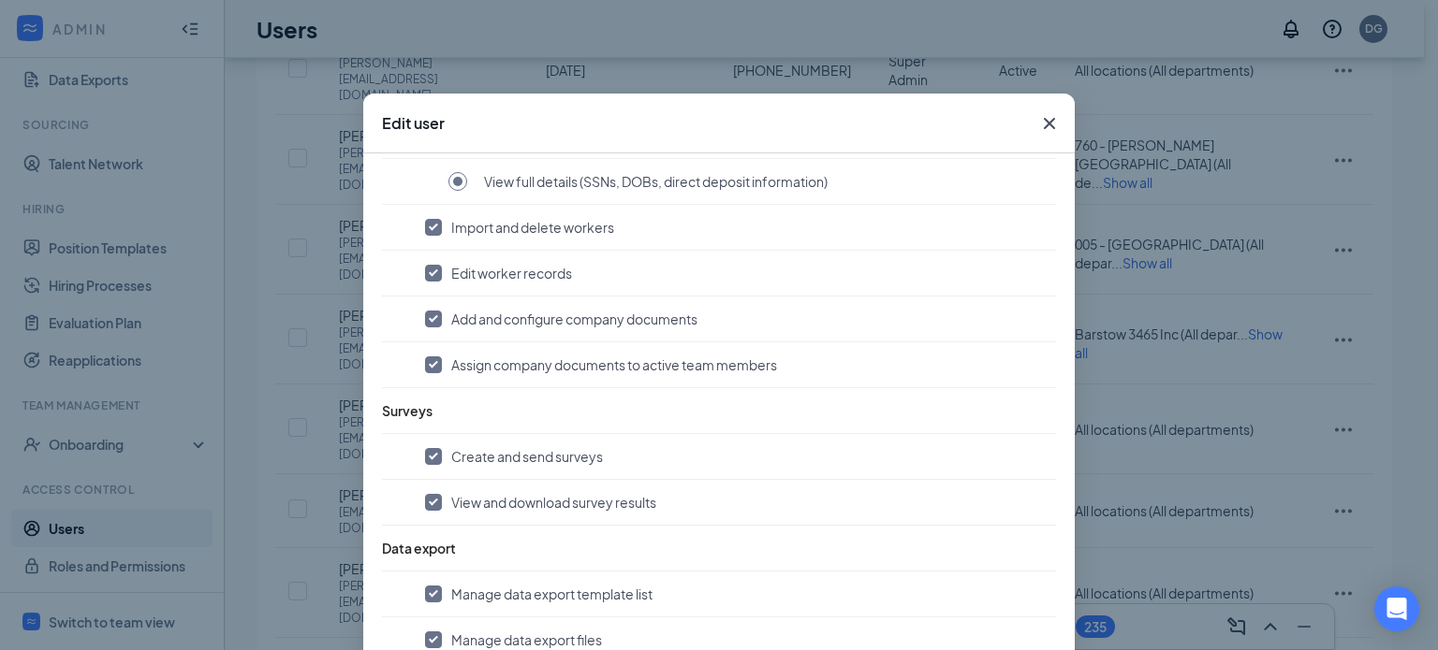
click at [1045, 127] on icon "Cross" at bounding box center [1049, 123] width 11 height 11
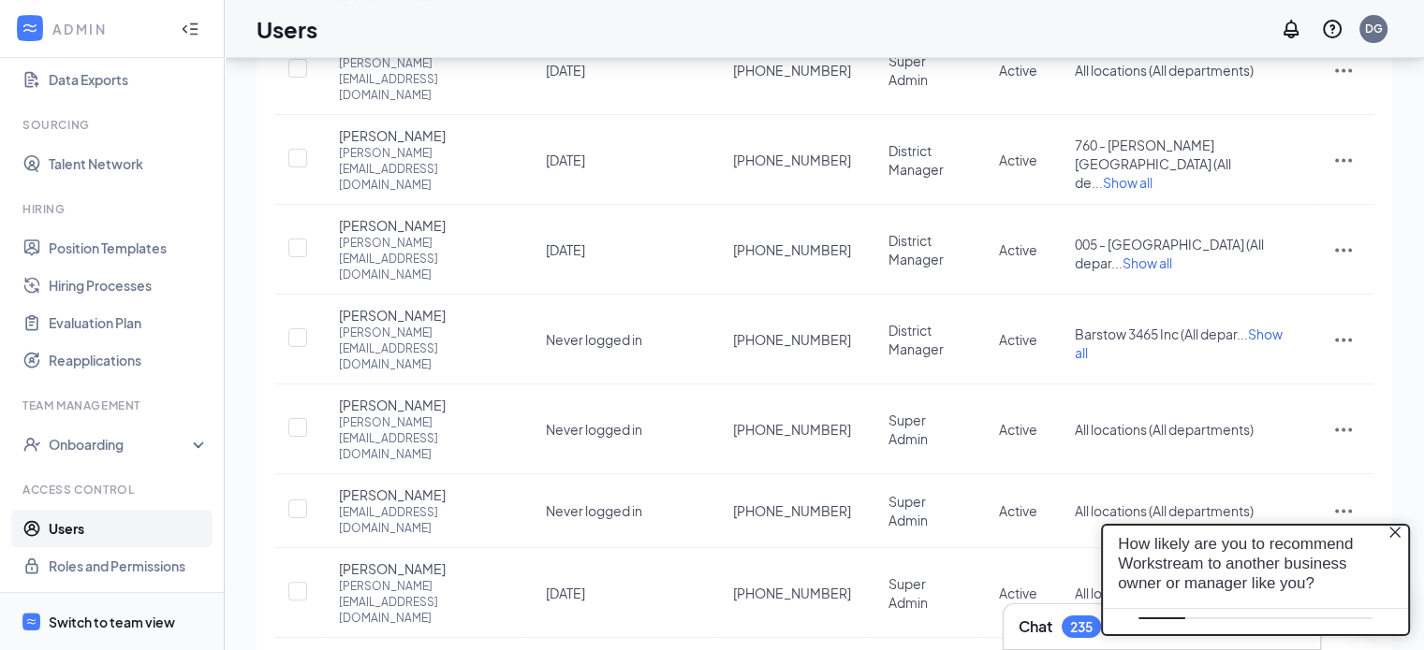
scroll to position [0, 0]
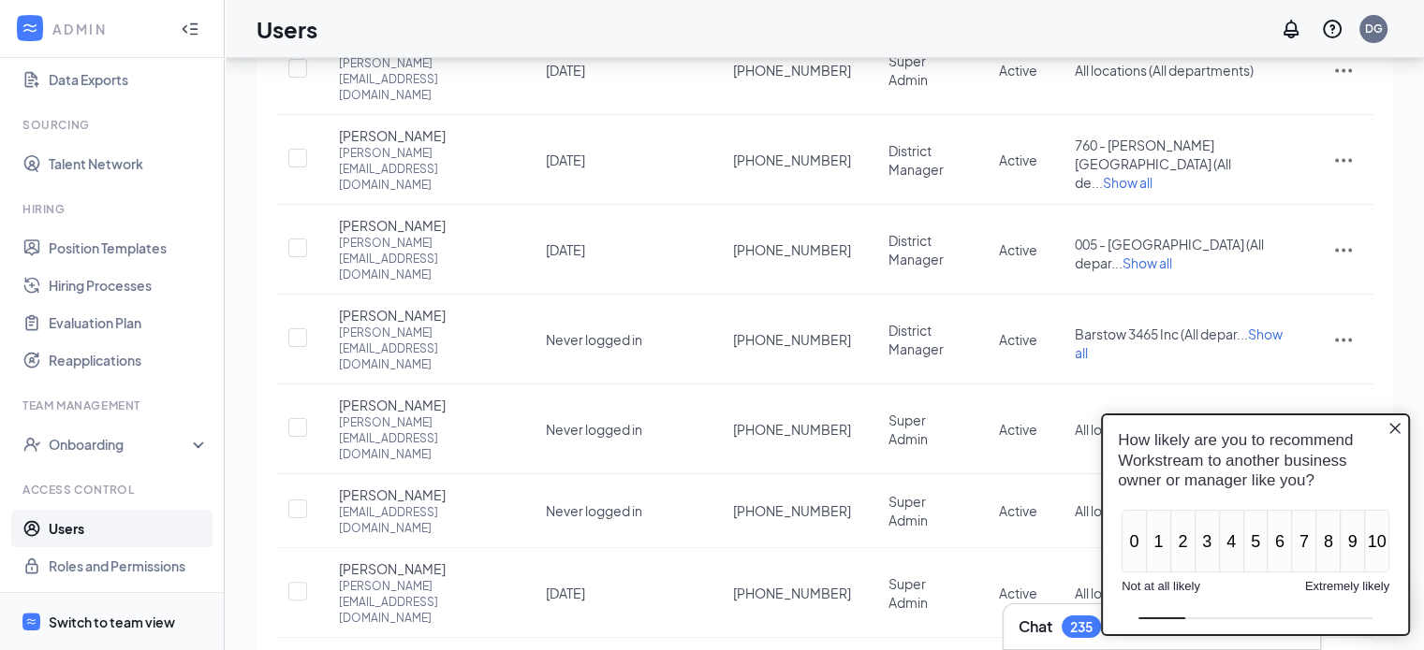
click at [96, 618] on div "Switch to team view" at bounding box center [112, 622] width 126 height 19
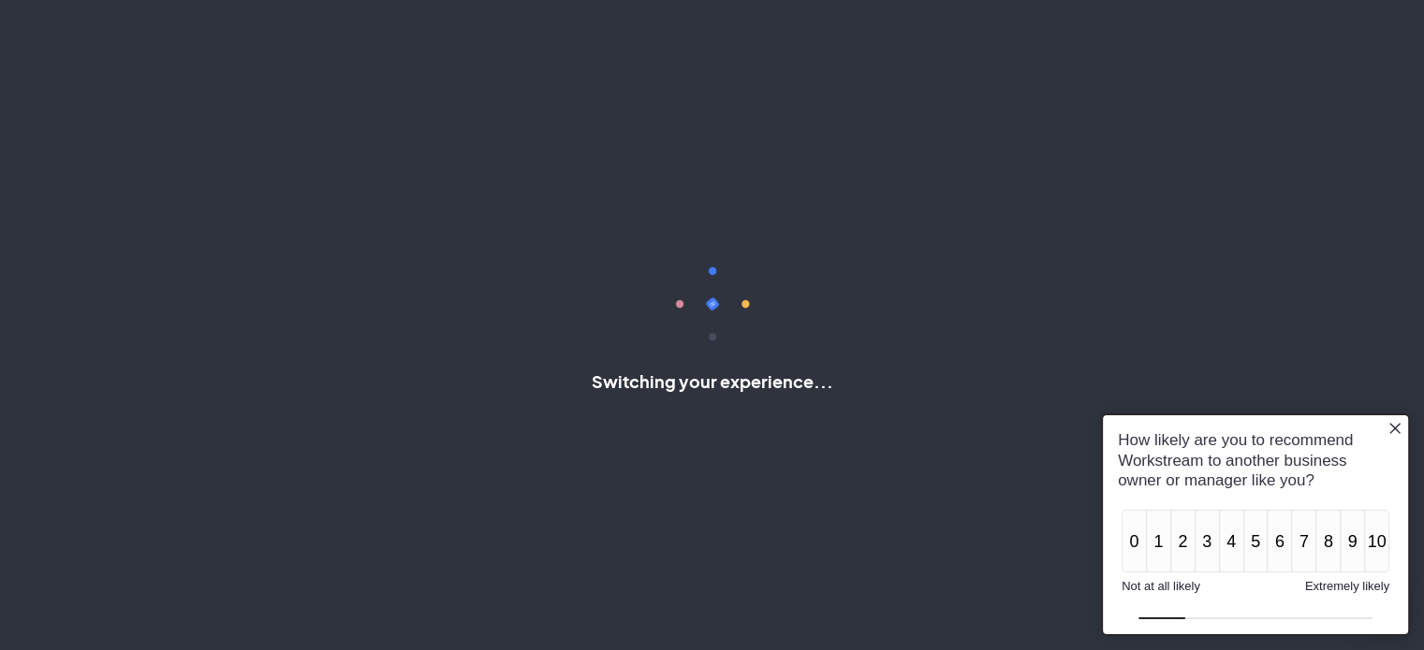
scroll to position [119, 0]
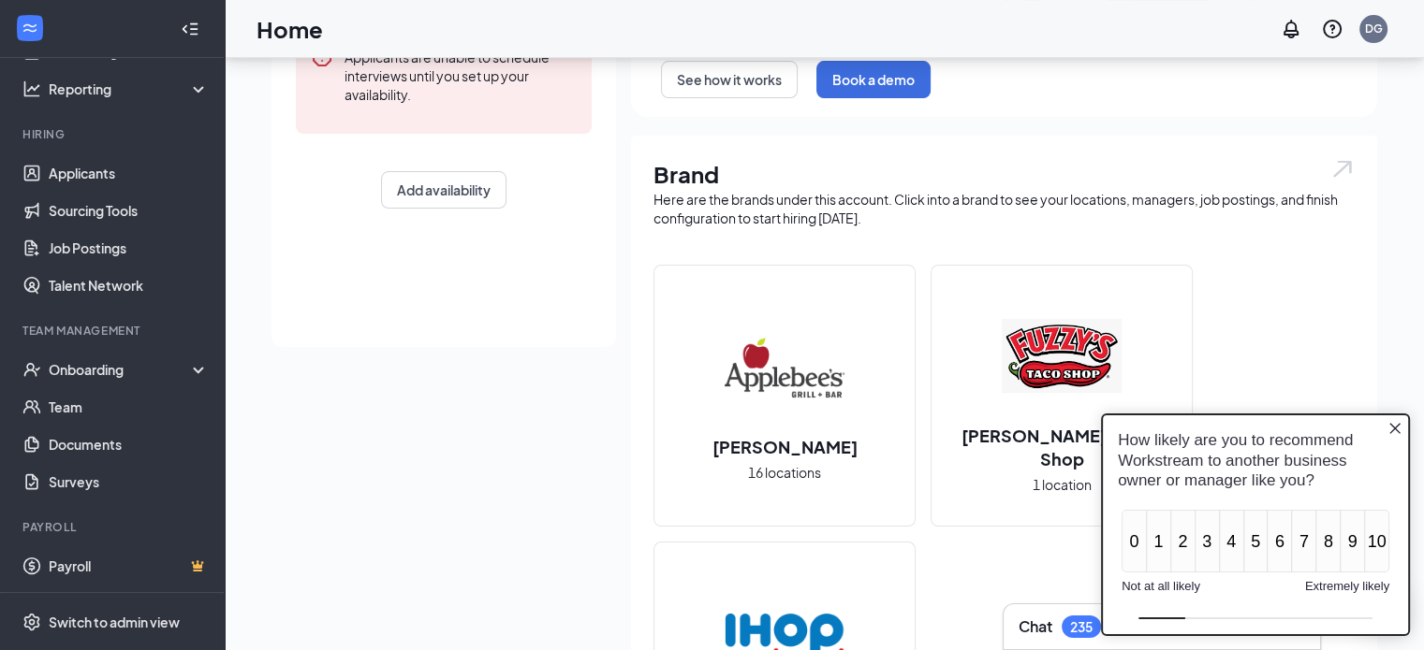
click at [1396, 428] on icon "Close button" at bounding box center [1394, 427] width 11 height 11
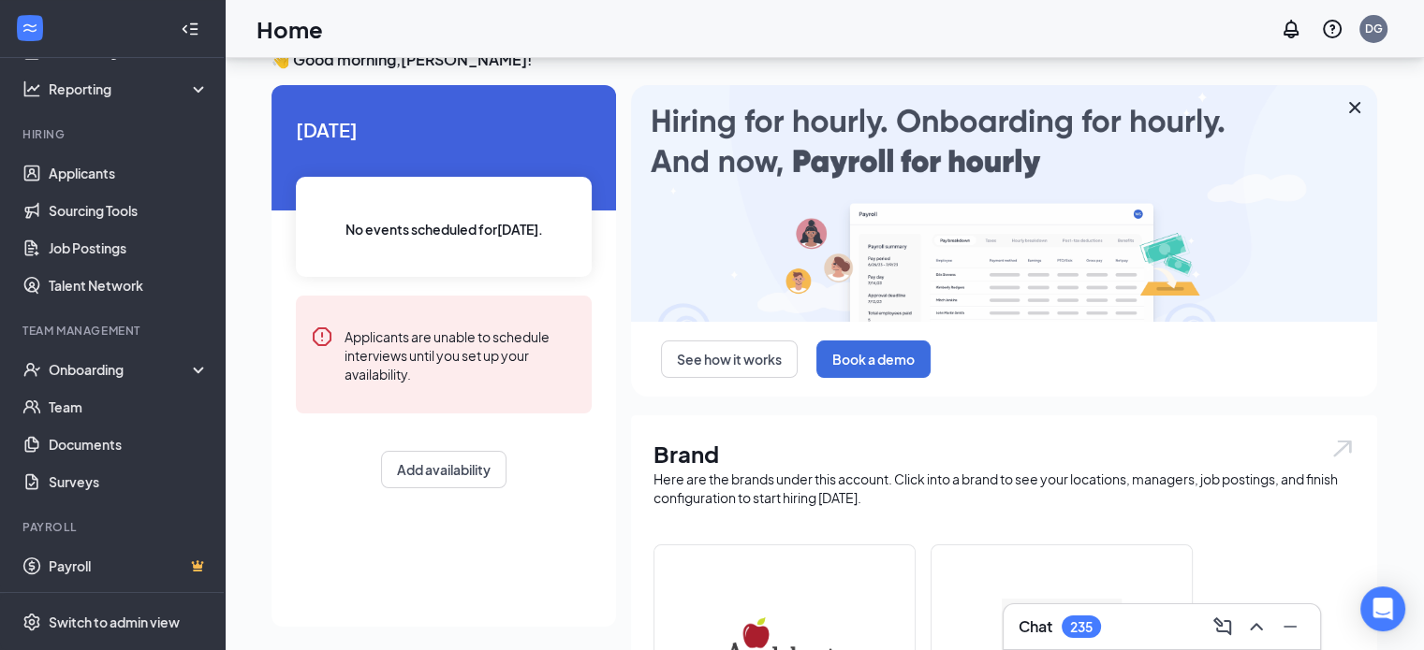
scroll to position [0, 0]
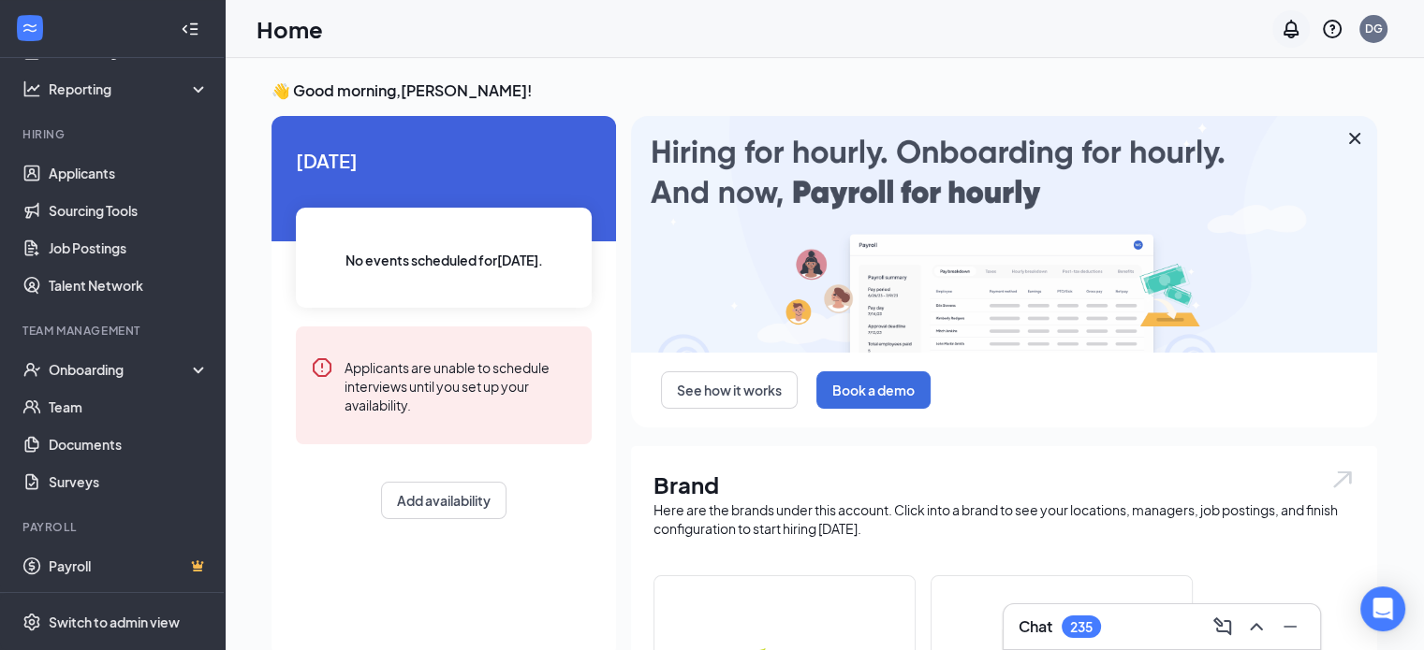
click at [1291, 22] on icon "Notifications" at bounding box center [1290, 29] width 15 height 19
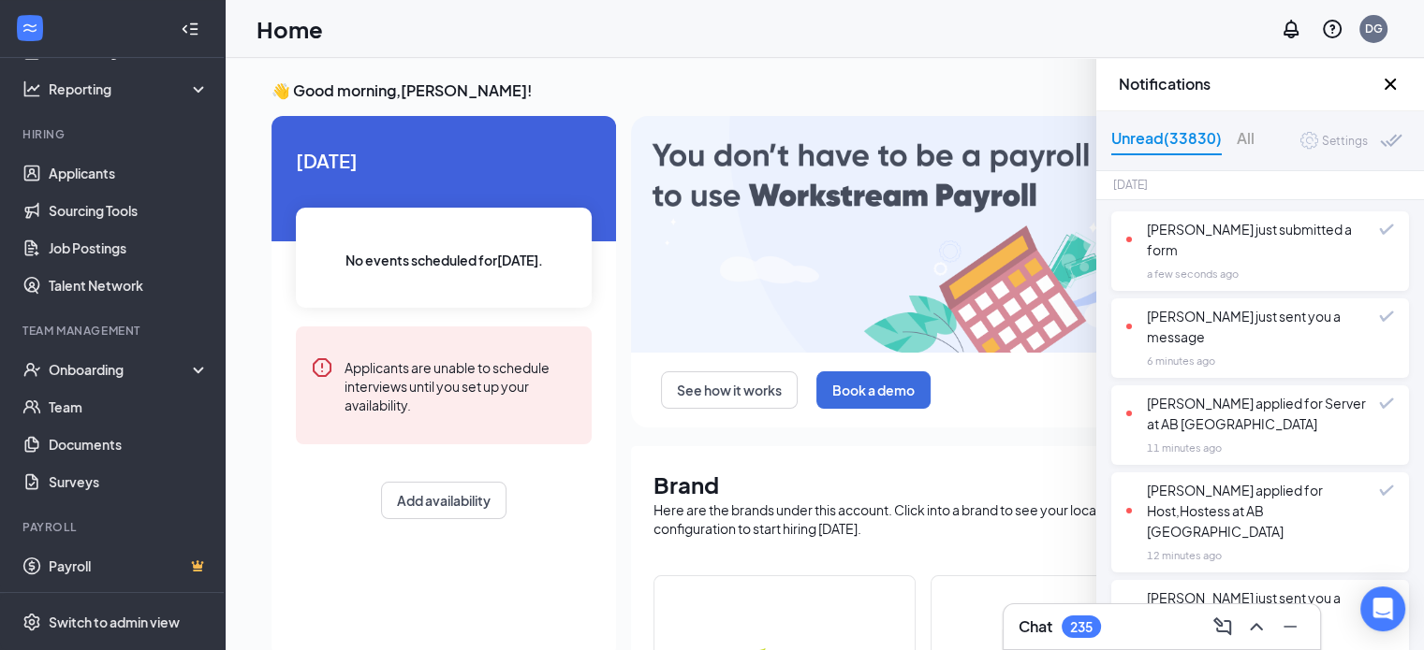
click at [1385, 77] on icon "Cross" at bounding box center [1390, 84] width 22 height 22
